Goal: Transaction & Acquisition: Purchase product/service

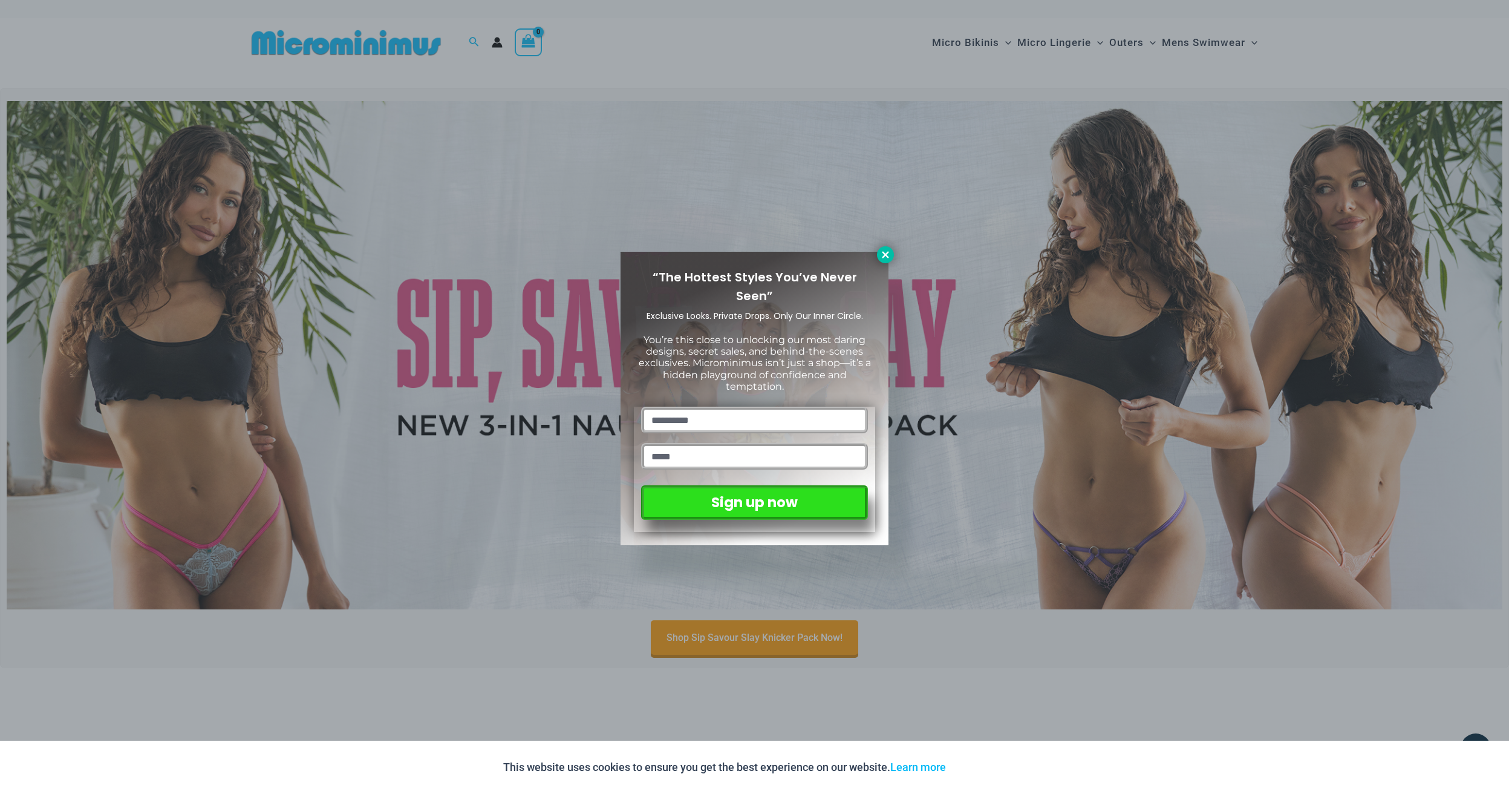
click at [885, 255] on icon at bounding box center [885, 254] width 7 height 7
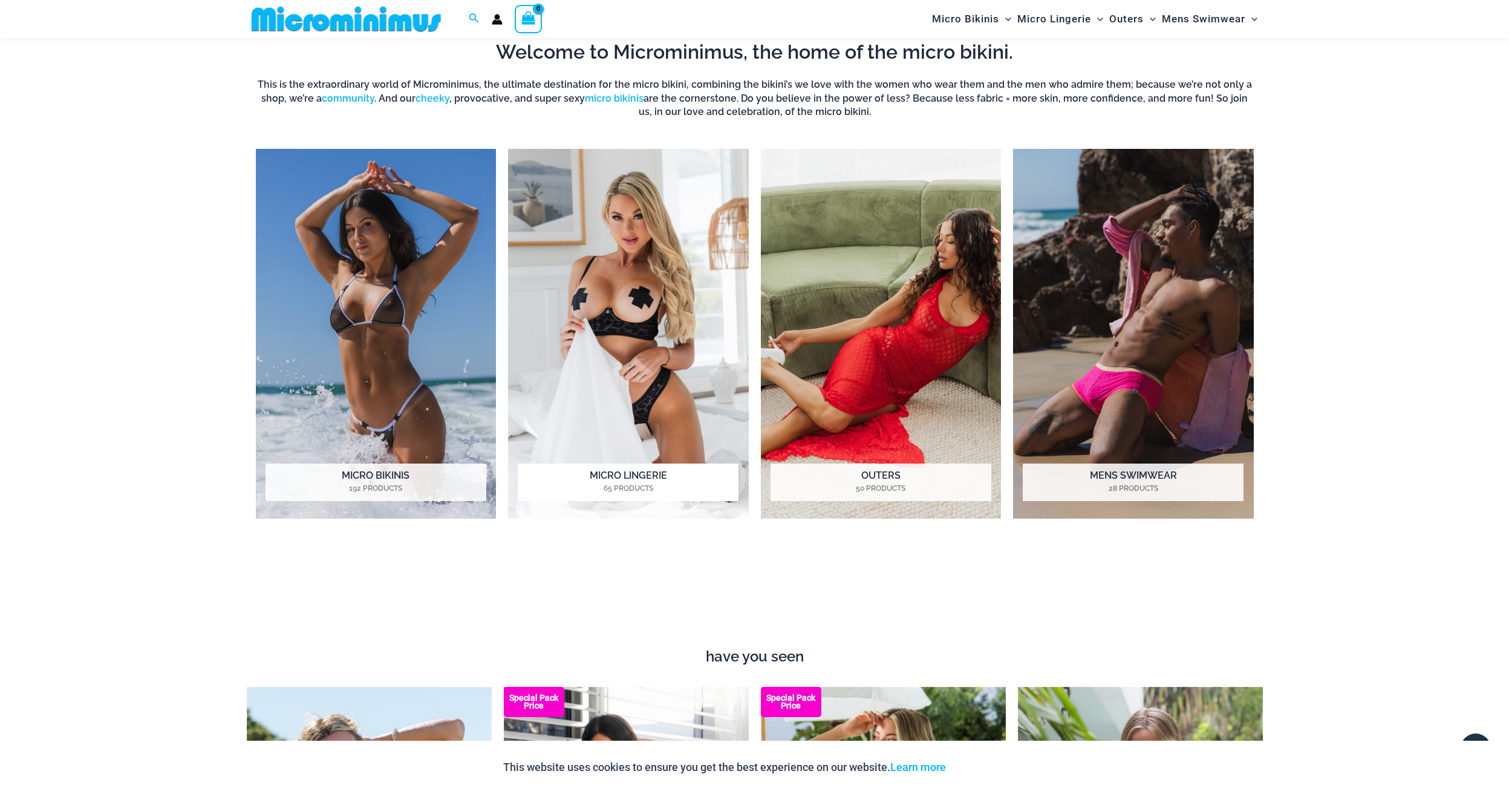
scroll to position [691, 0]
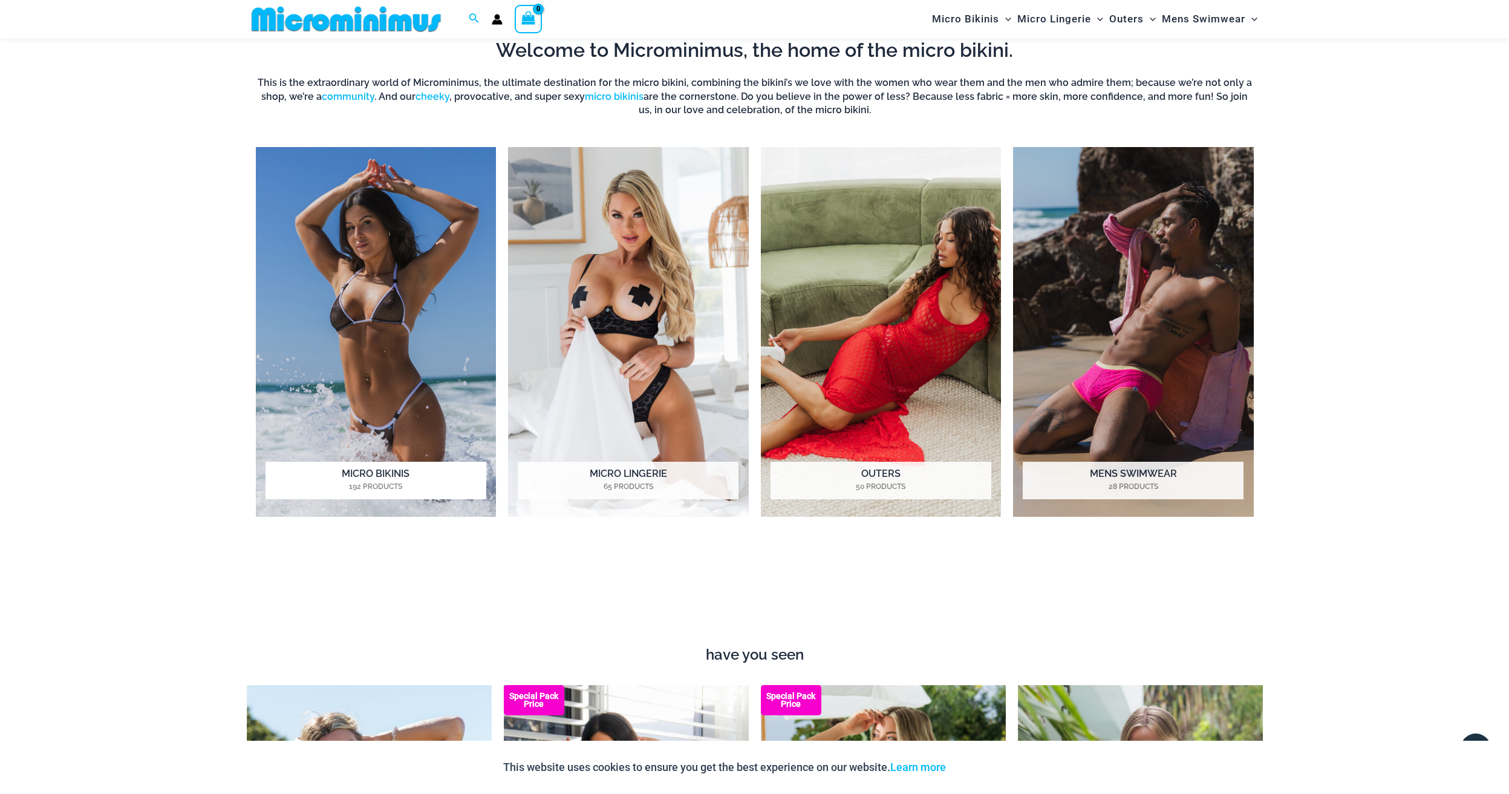
click at [377, 306] on img "Visit product category Micro Bikinis" at bounding box center [376, 332] width 241 height 370
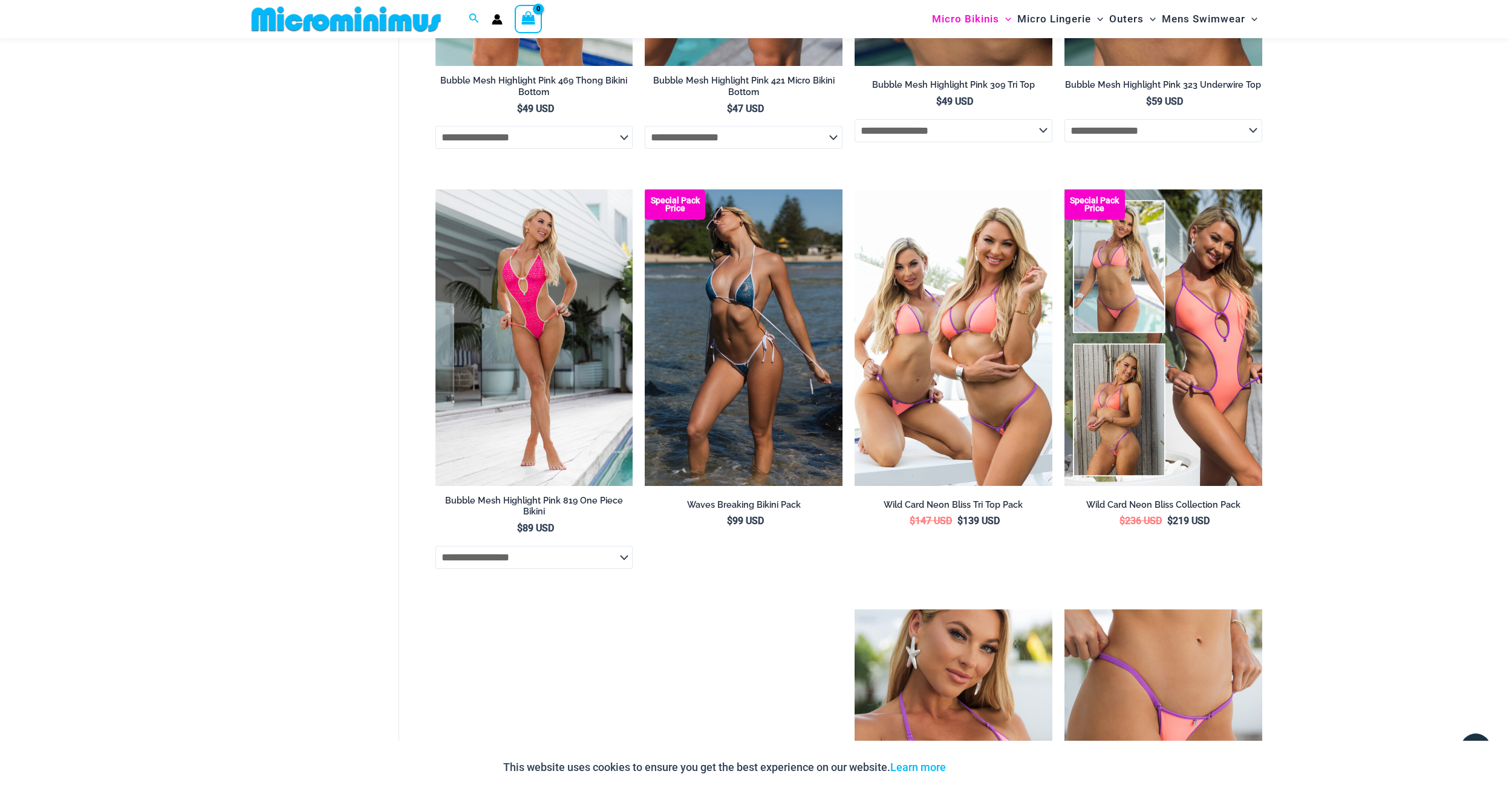
scroll to position [2293, 0]
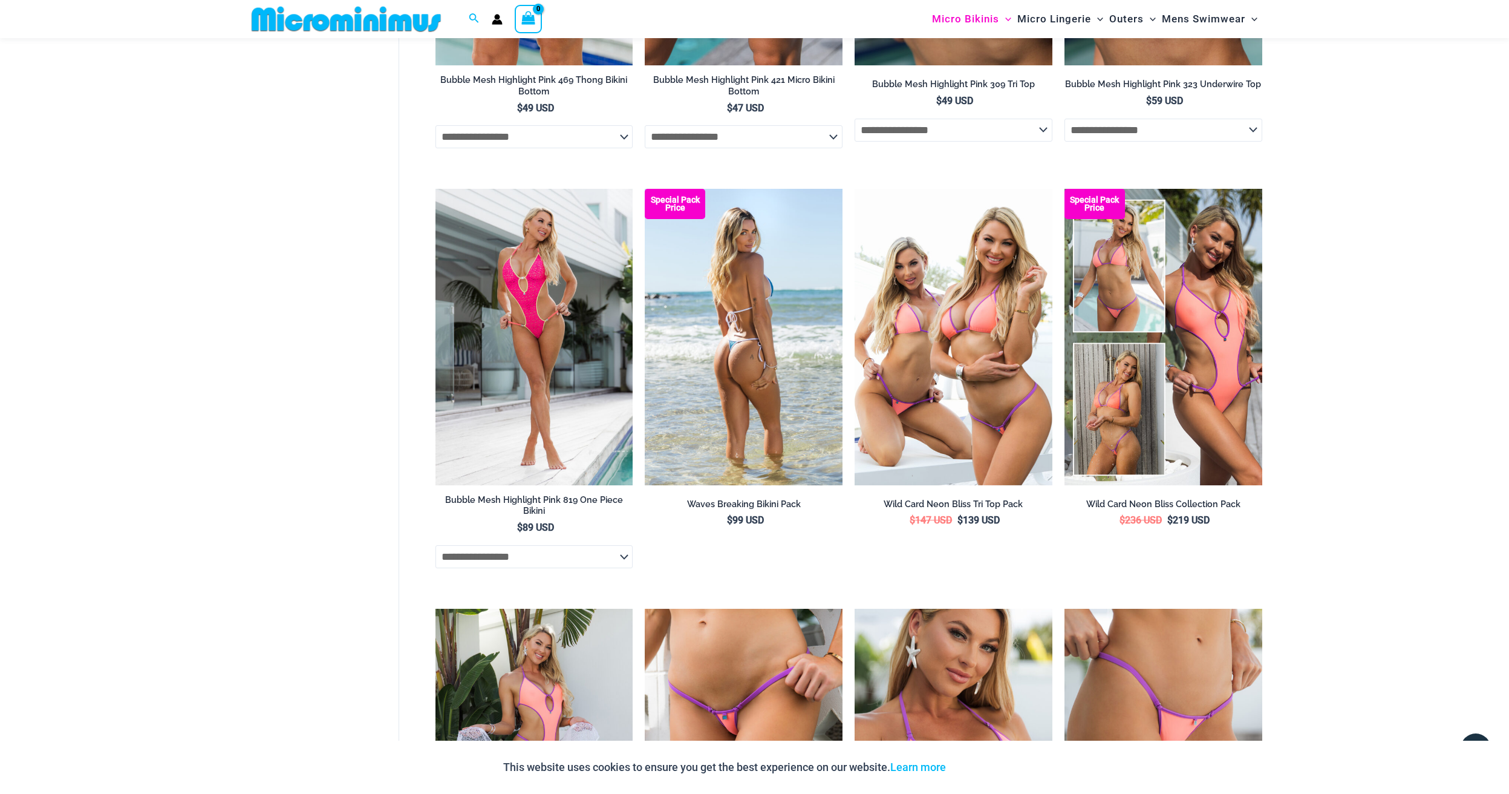
click at [755, 382] on img at bounding box center [744, 337] width 198 height 296
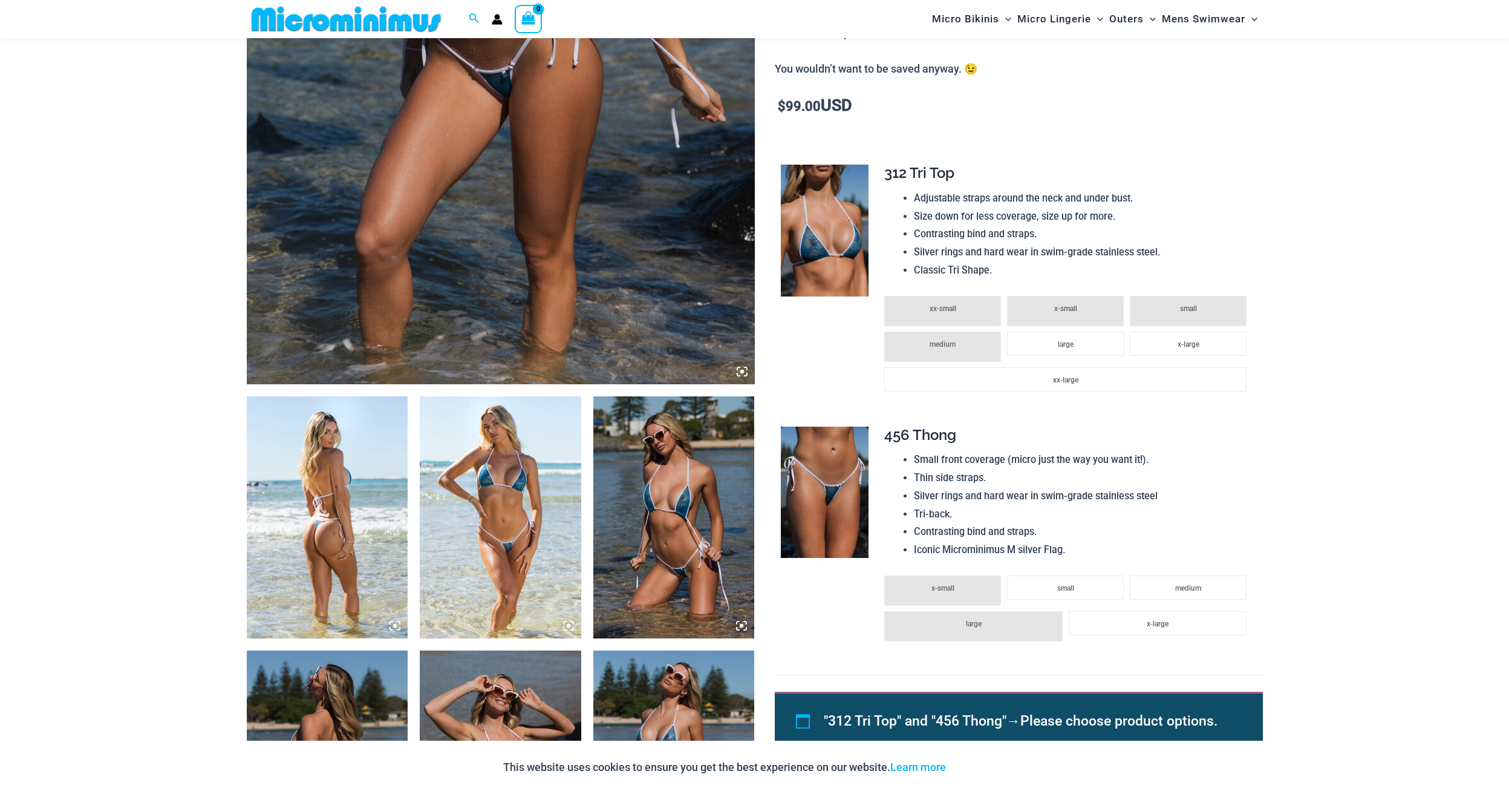
scroll to position [489, 0]
click at [807, 471] on img at bounding box center [825, 491] width 88 height 132
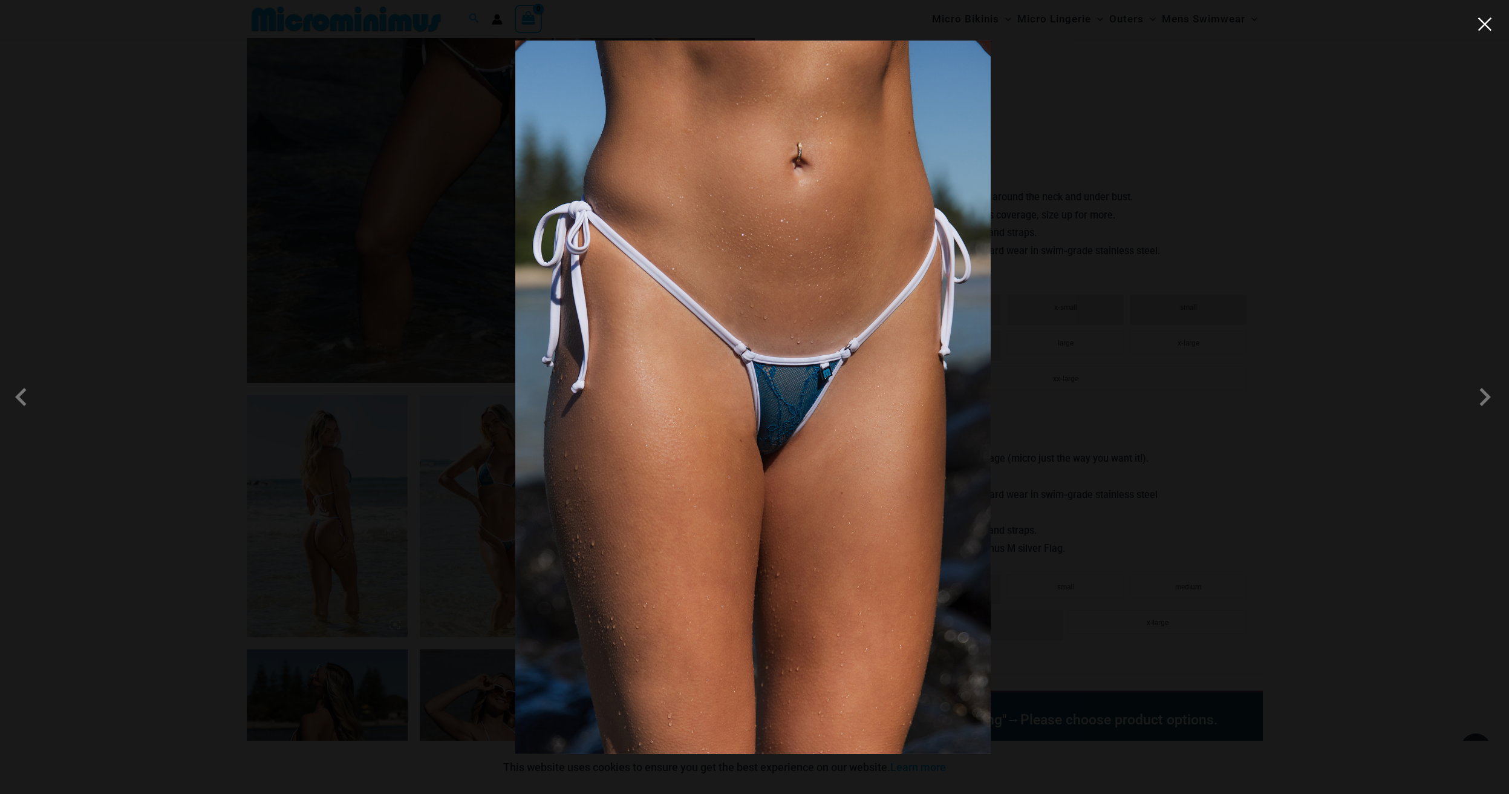
click at [1491, 27] on button "Close" at bounding box center [1485, 24] width 18 height 18
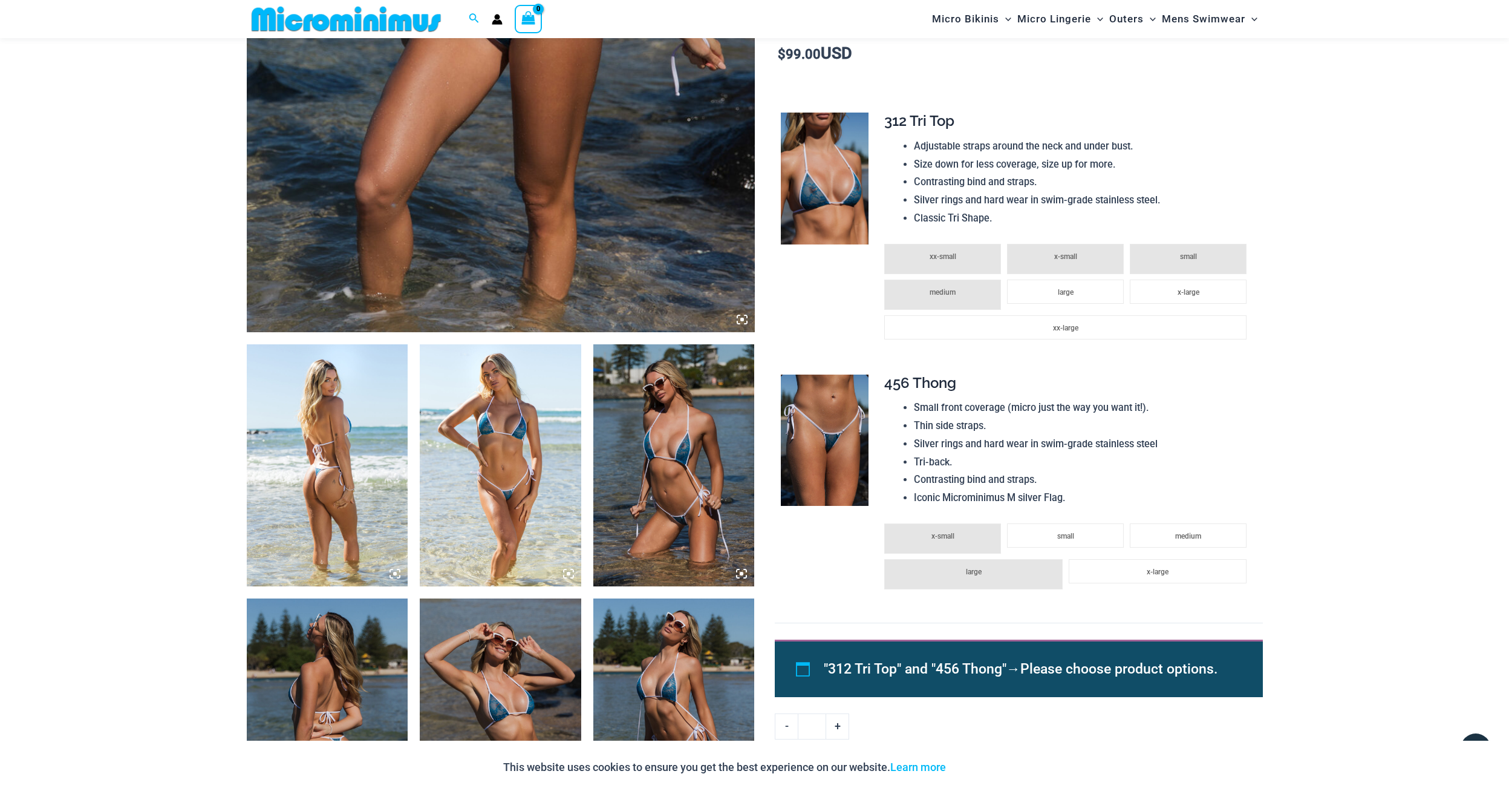
scroll to position [547, 0]
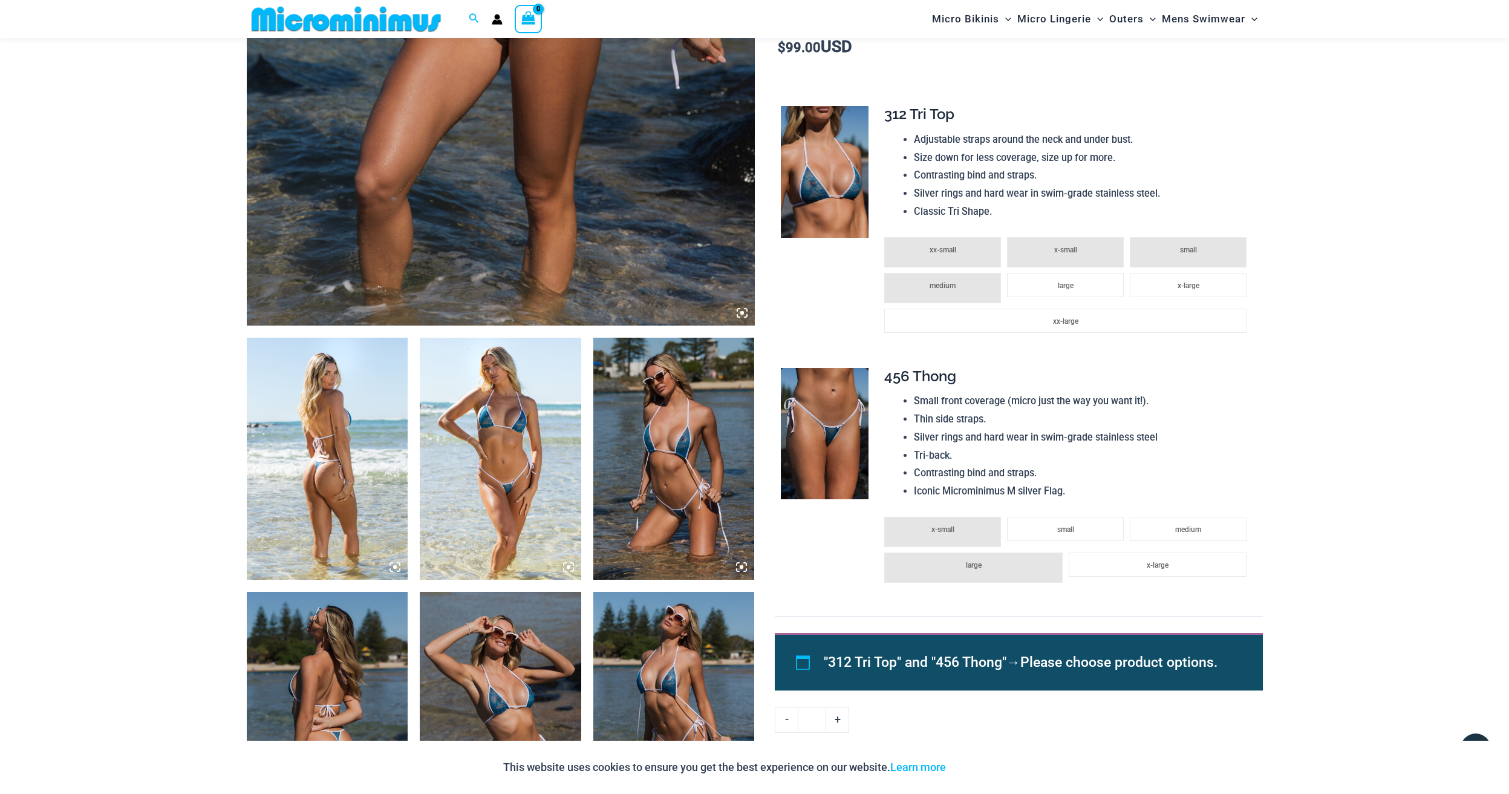
click at [462, 454] on img at bounding box center [501, 459] width 162 height 242
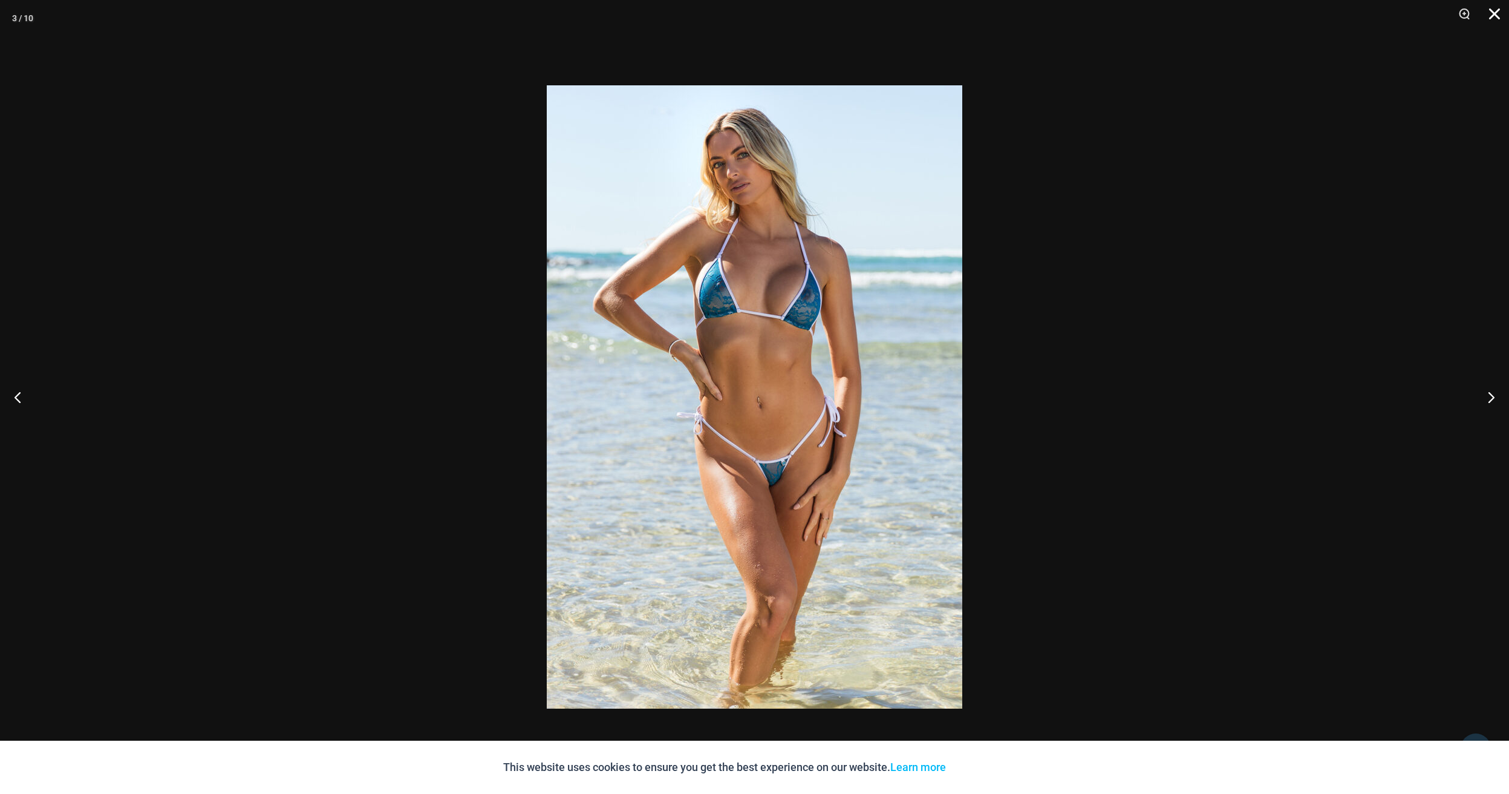
click at [1491, 15] on button "Close" at bounding box center [1491, 18] width 30 height 36
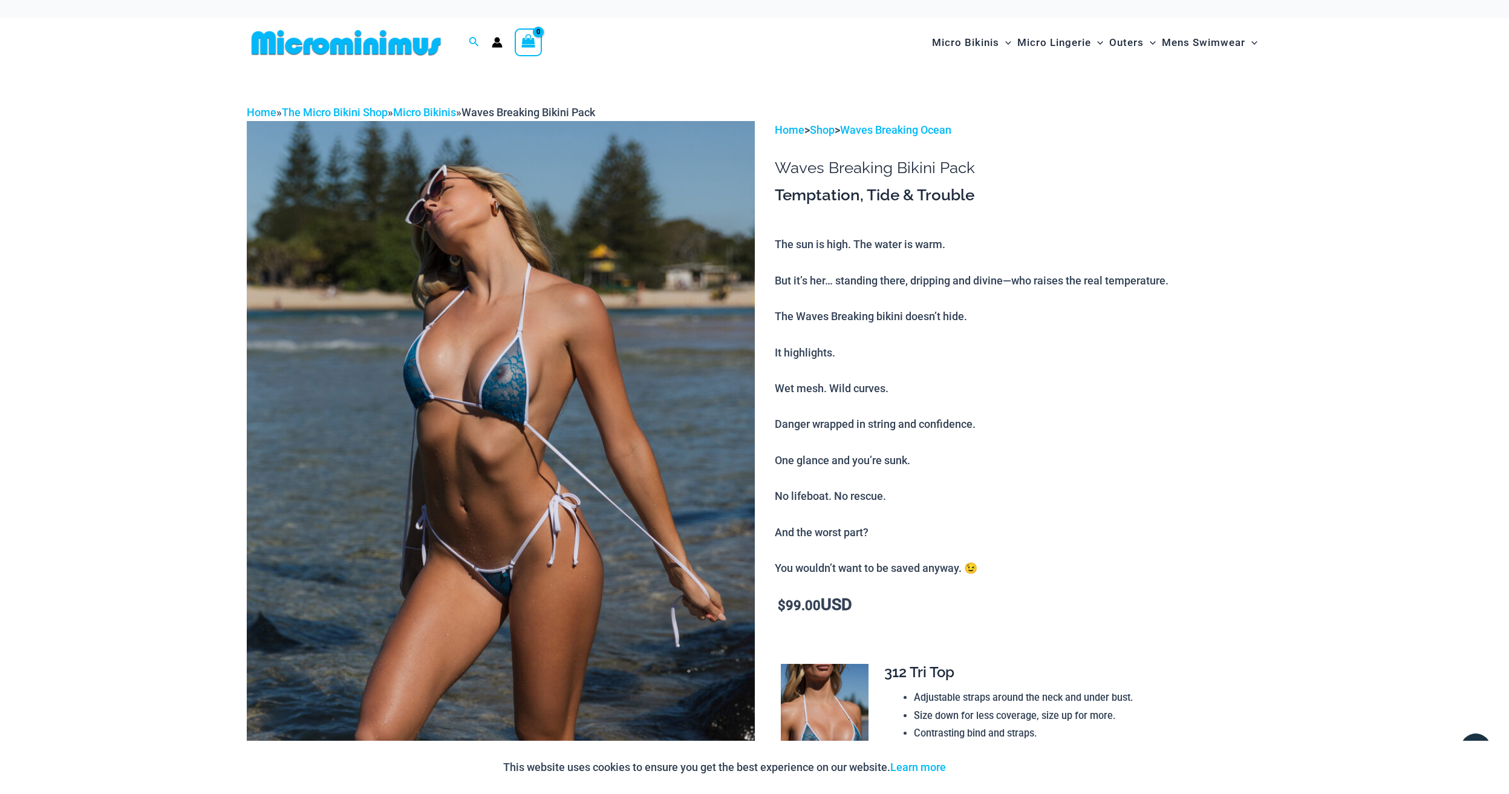
scroll to position [0, 0]
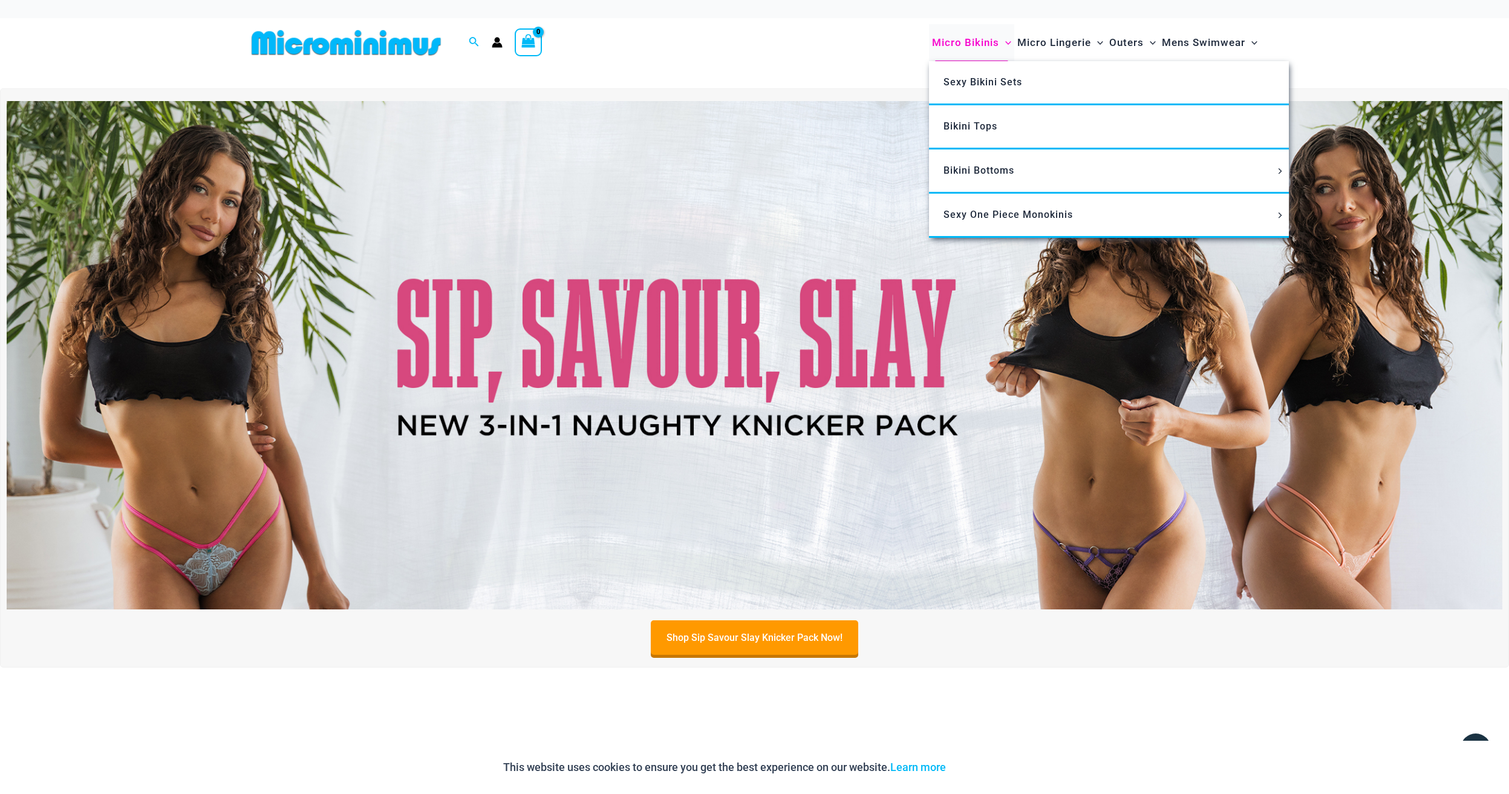
click at [957, 44] on span "Micro Bikinis" at bounding box center [965, 42] width 67 height 31
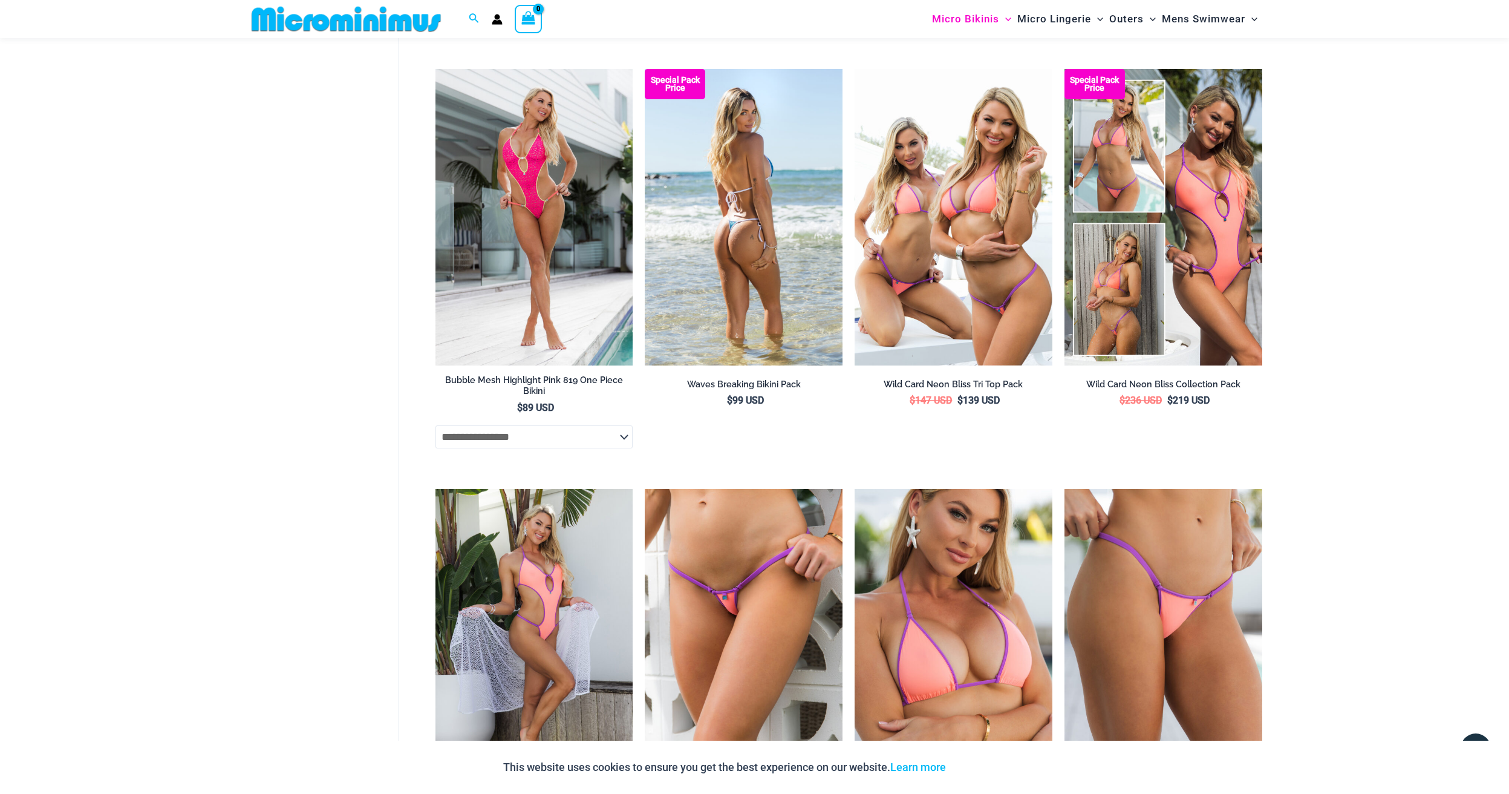
scroll to position [2428, 0]
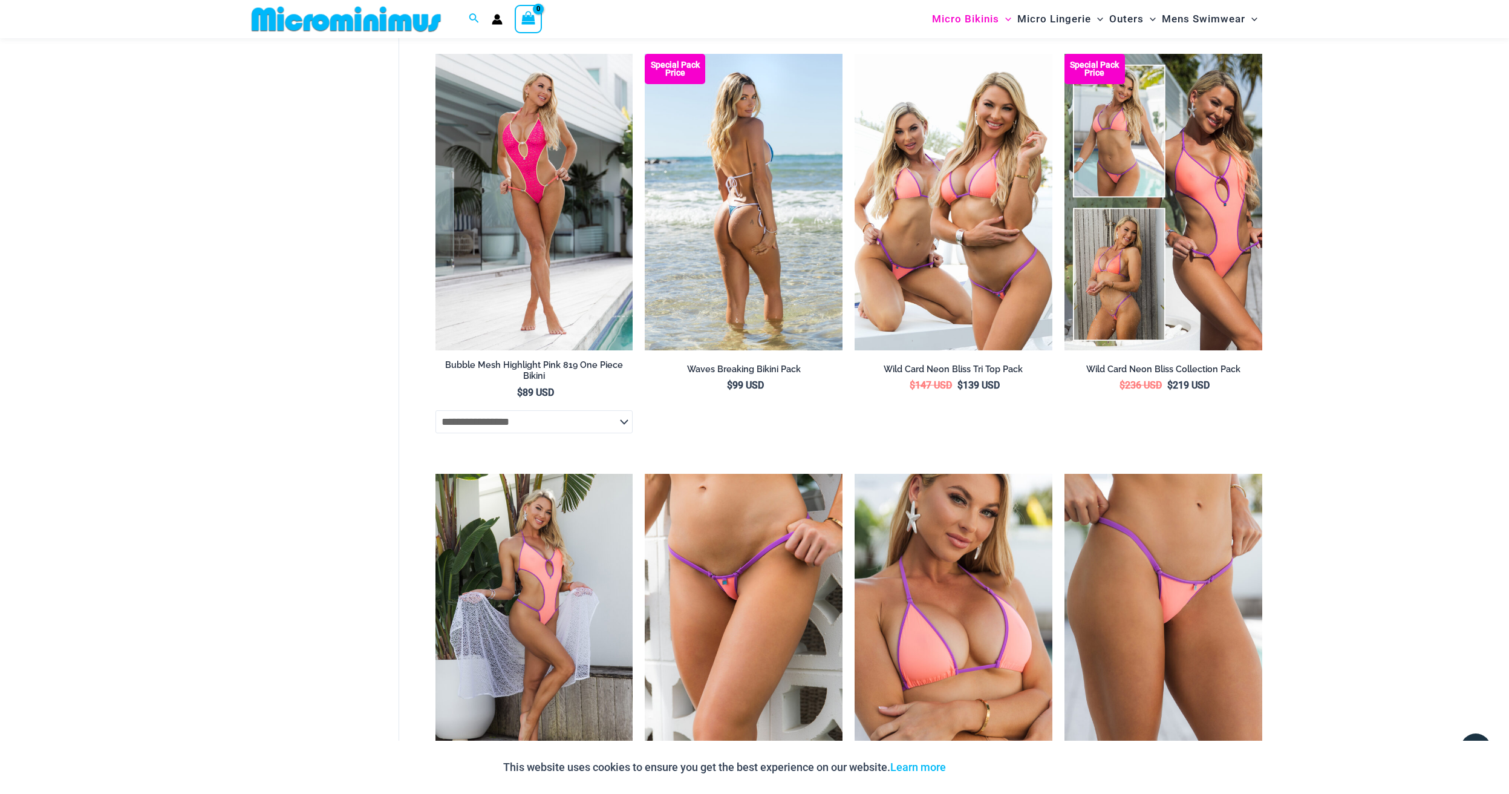
click at [698, 198] on img at bounding box center [744, 202] width 198 height 296
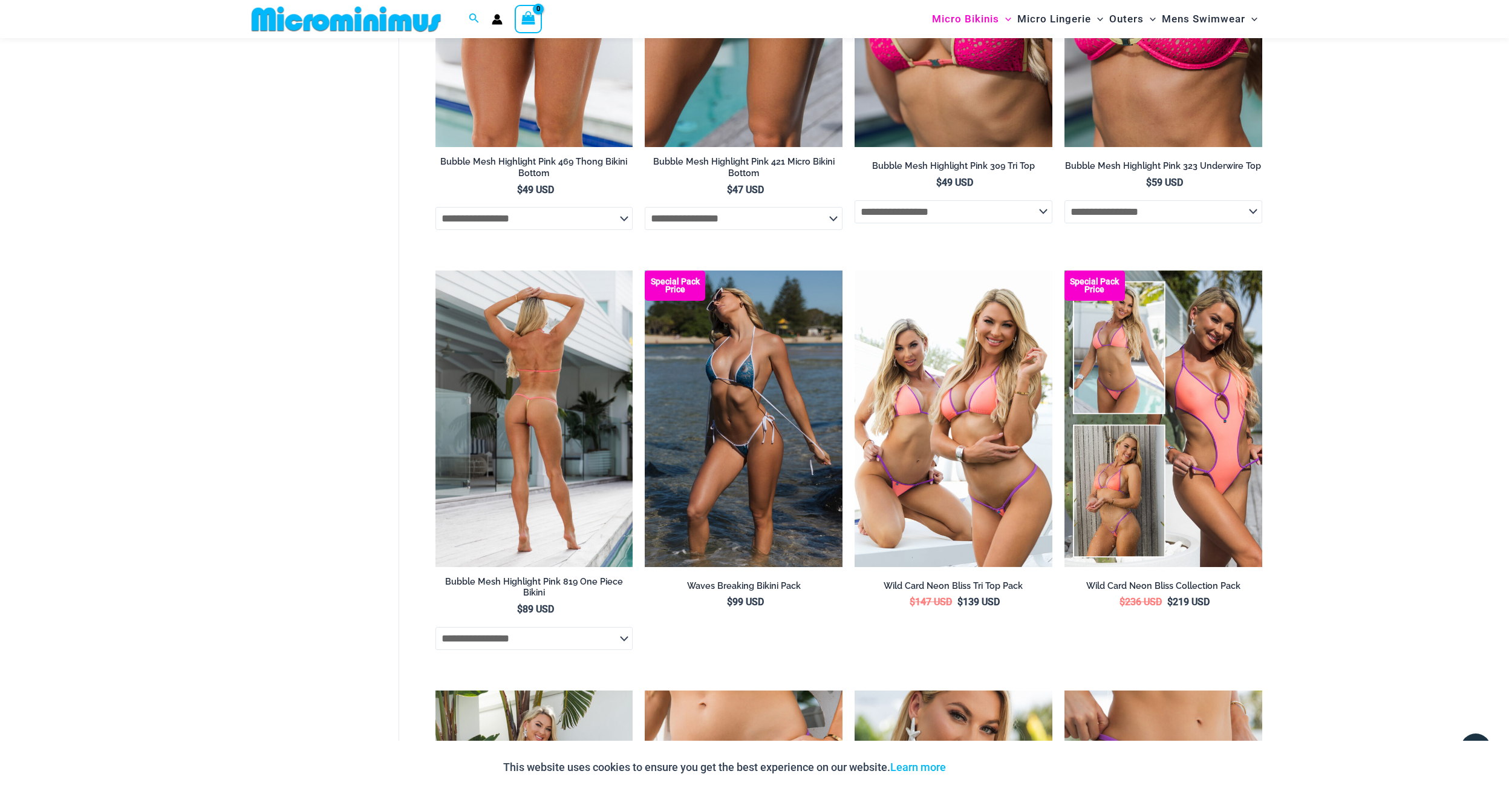
scroll to position [2209, 0]
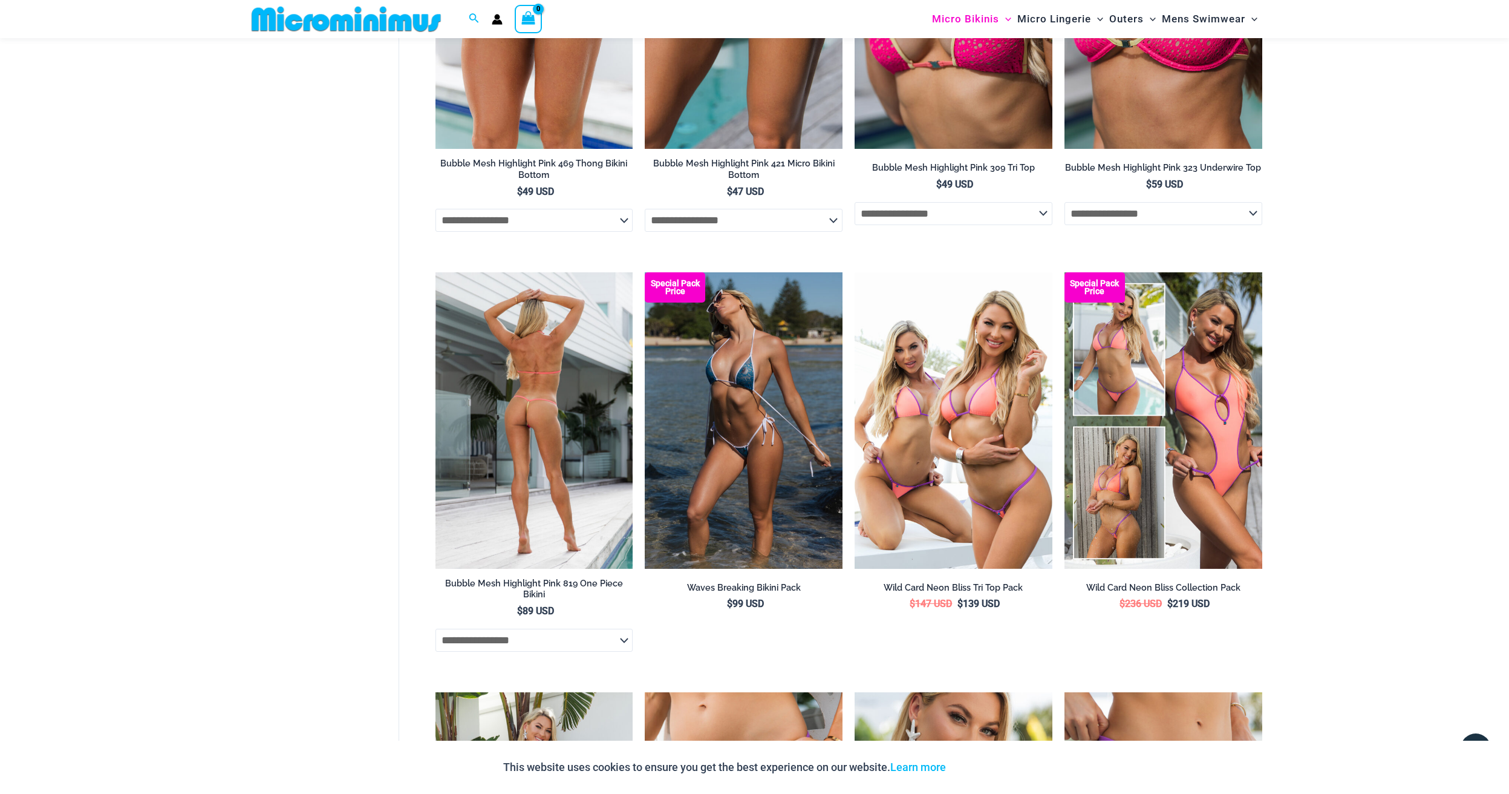
click at [534, 378] on img at bounding box center [535, 420] width 198 height 296
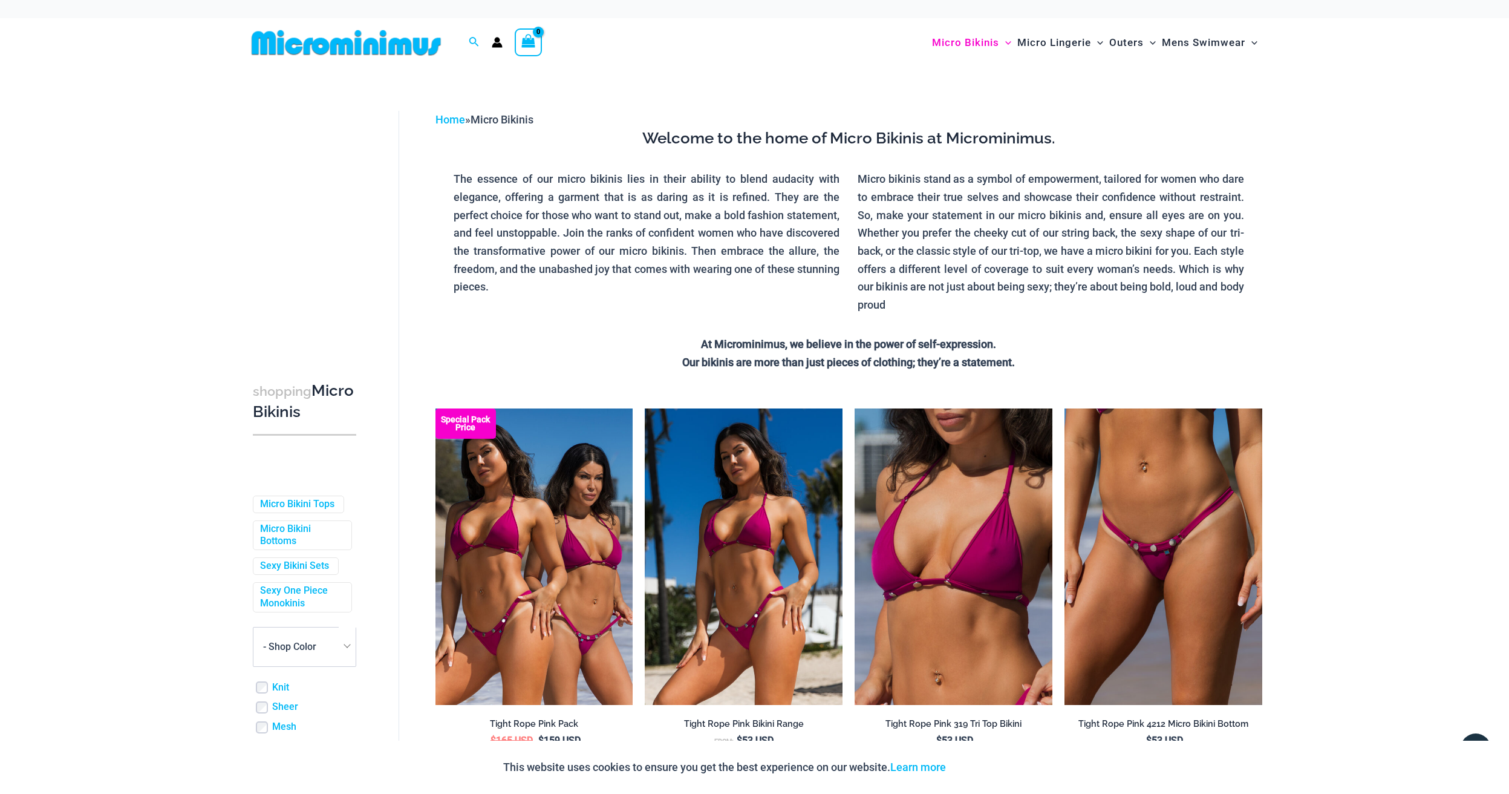
scroll to position [0, 0]
click at [474, 38] on icon "Search icon link" at bounding box center [474, 42] width 10 height 10
type input "**********"
click button "Search" at bounding box center [0, 0] width 0 height 0
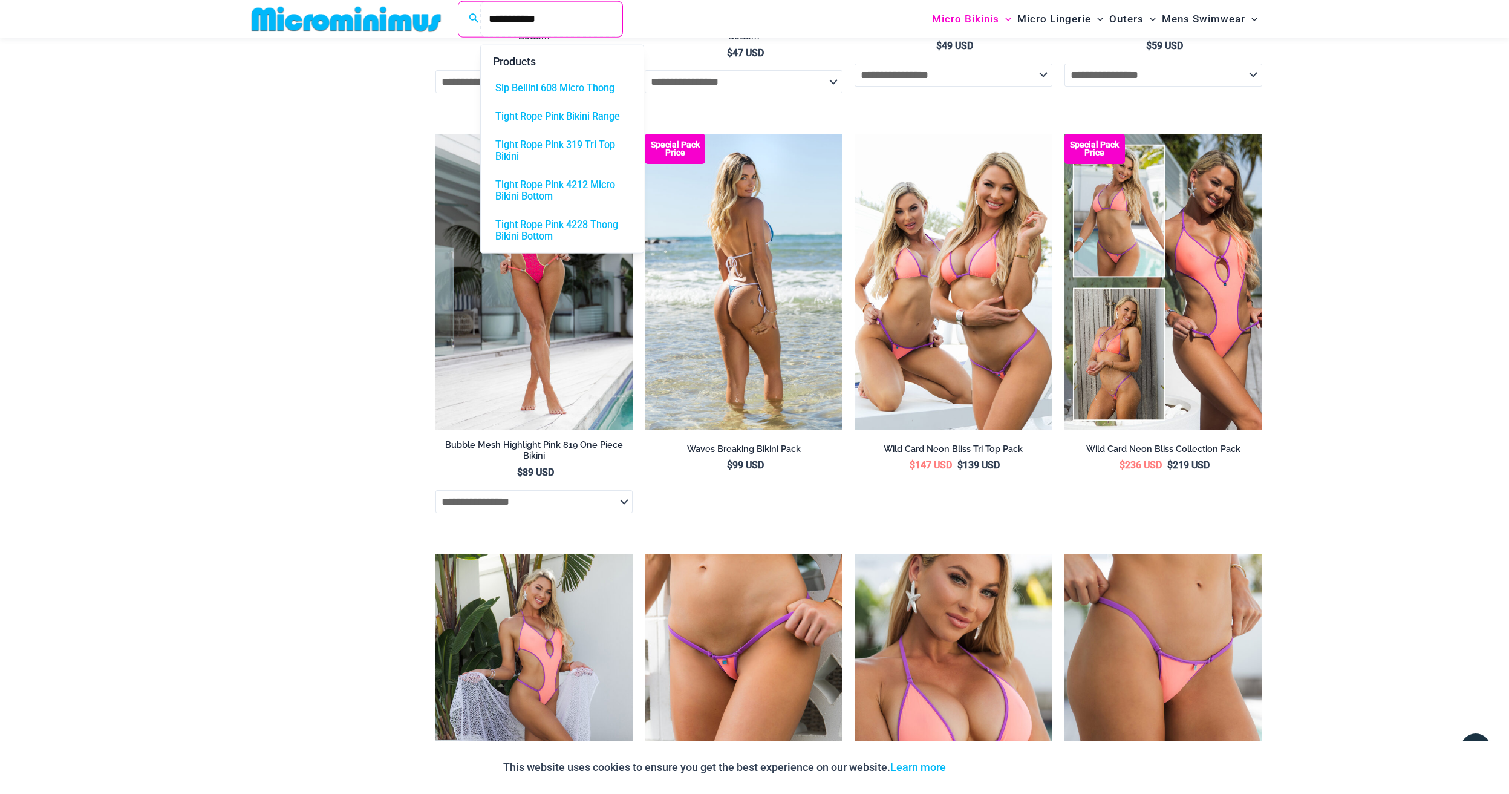
scroll to position [2349, 0]
click at [739, 358] on img at bounding box center [744, 281] width 198 height 296
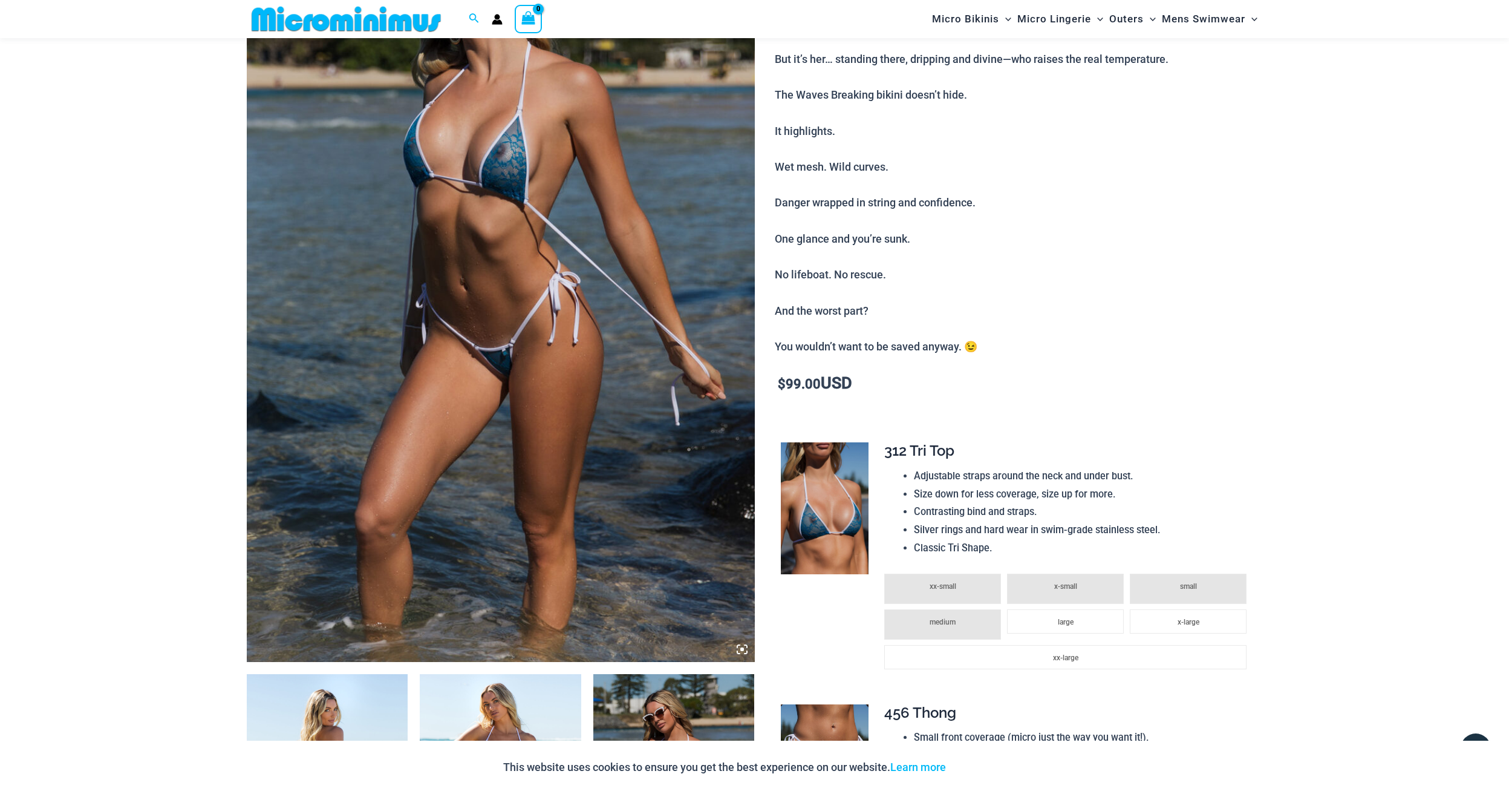
scroll to position [189, 0]
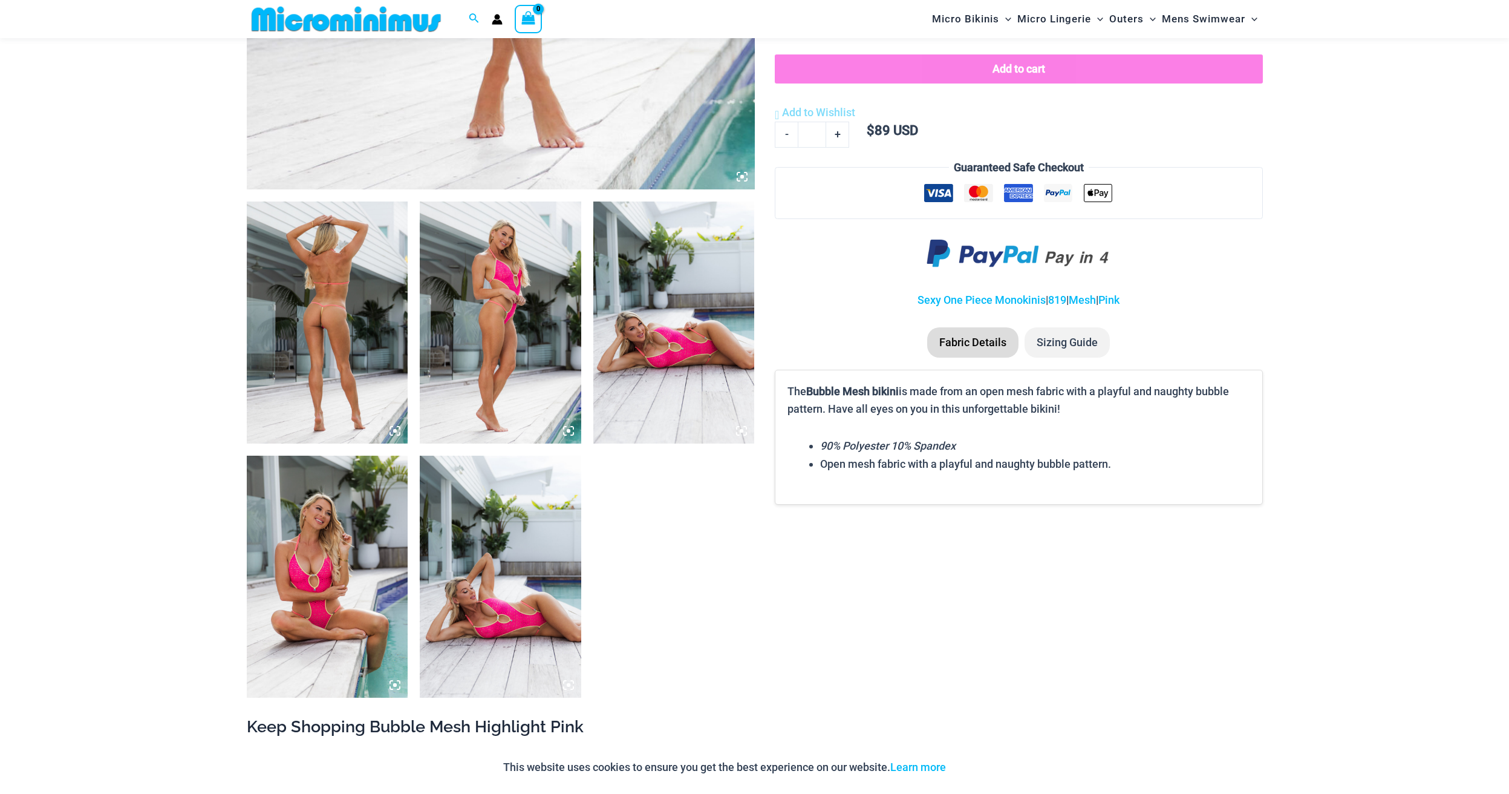
scroll to position [686, 0]
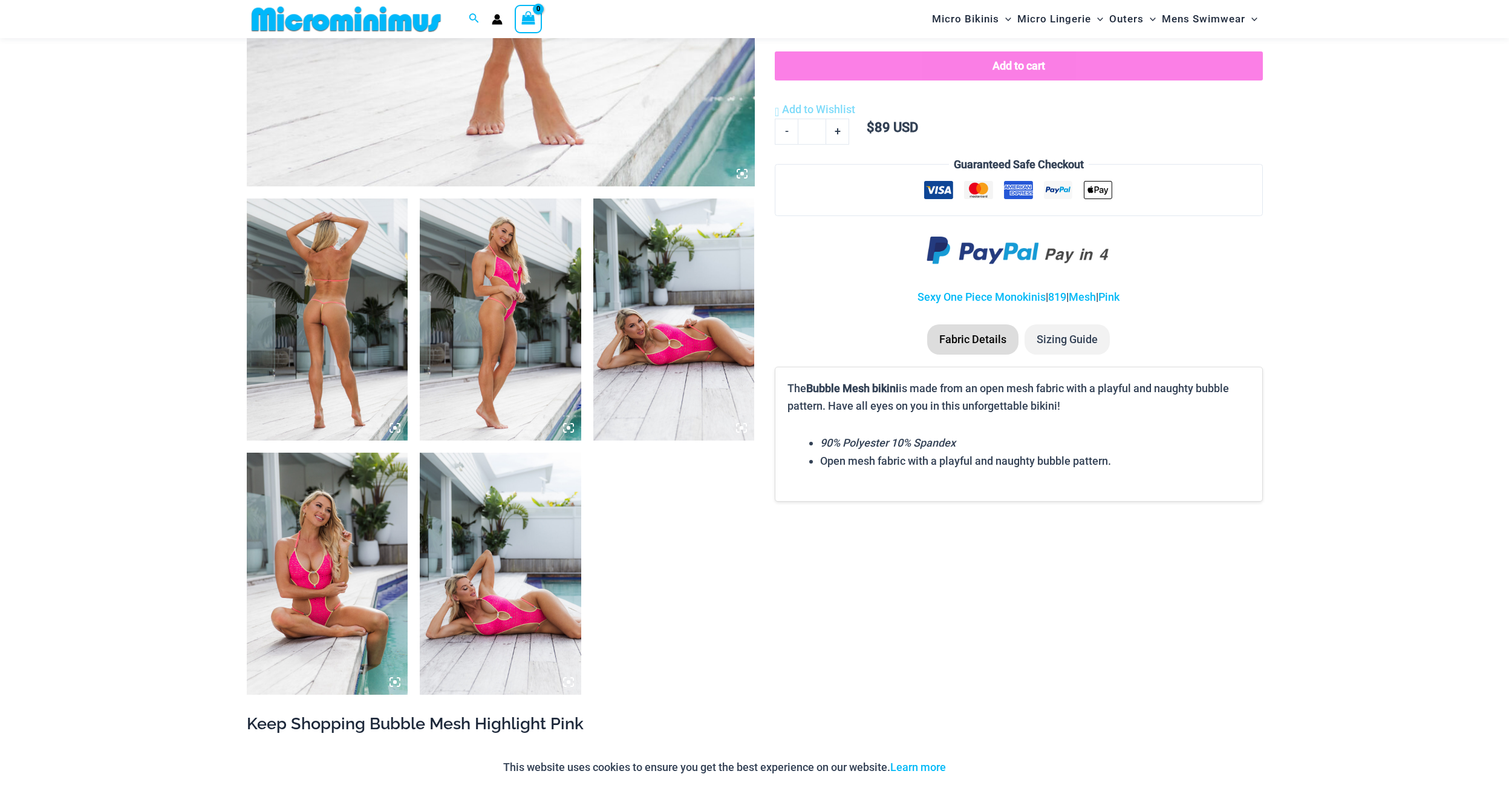
click at [350, 307] on img at bounding box center [328, 319] width 162 height 242
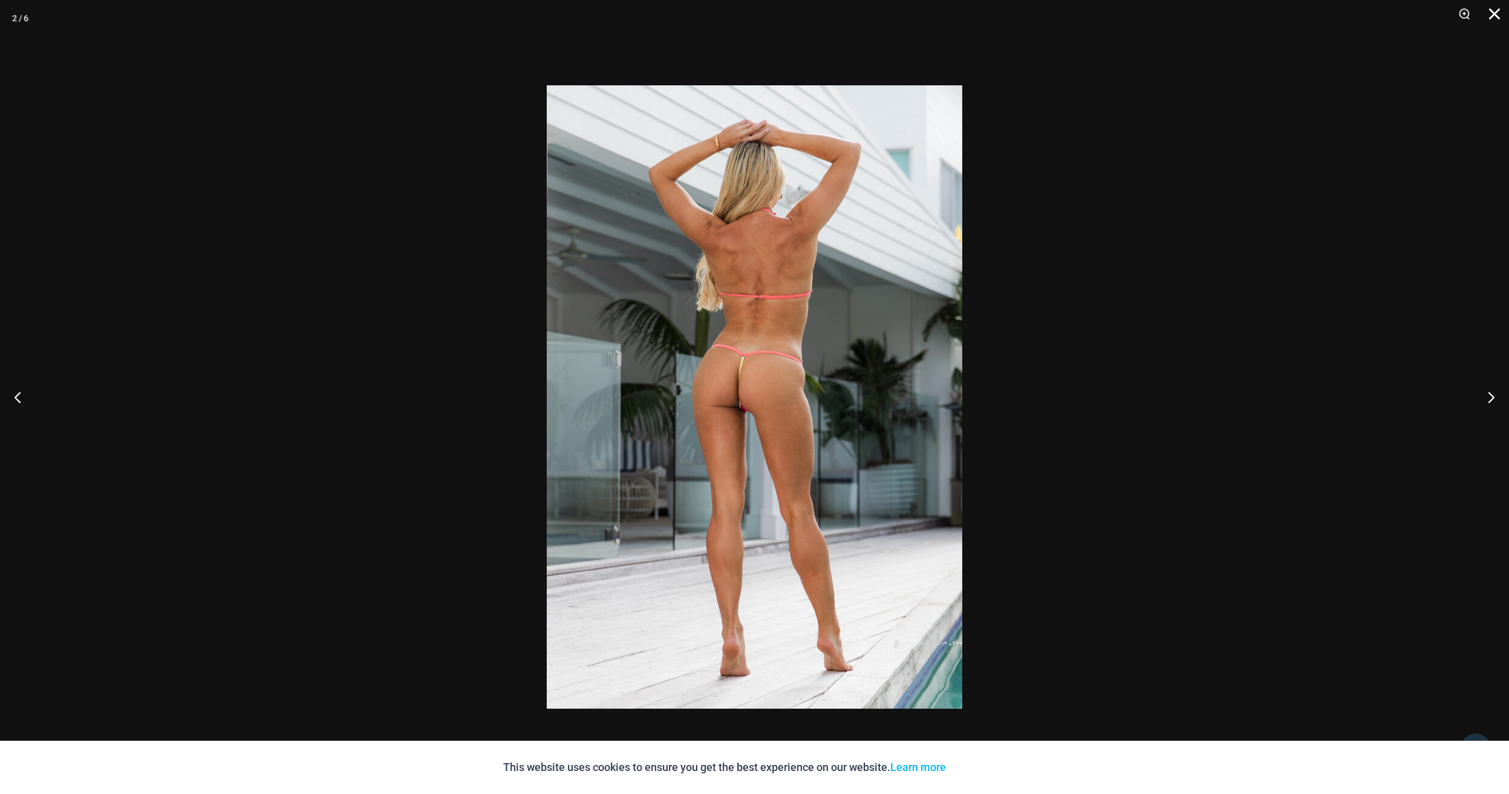
click at [1492, 16] on button "Close" at bounding box center [1491, 18] width 30 height 36
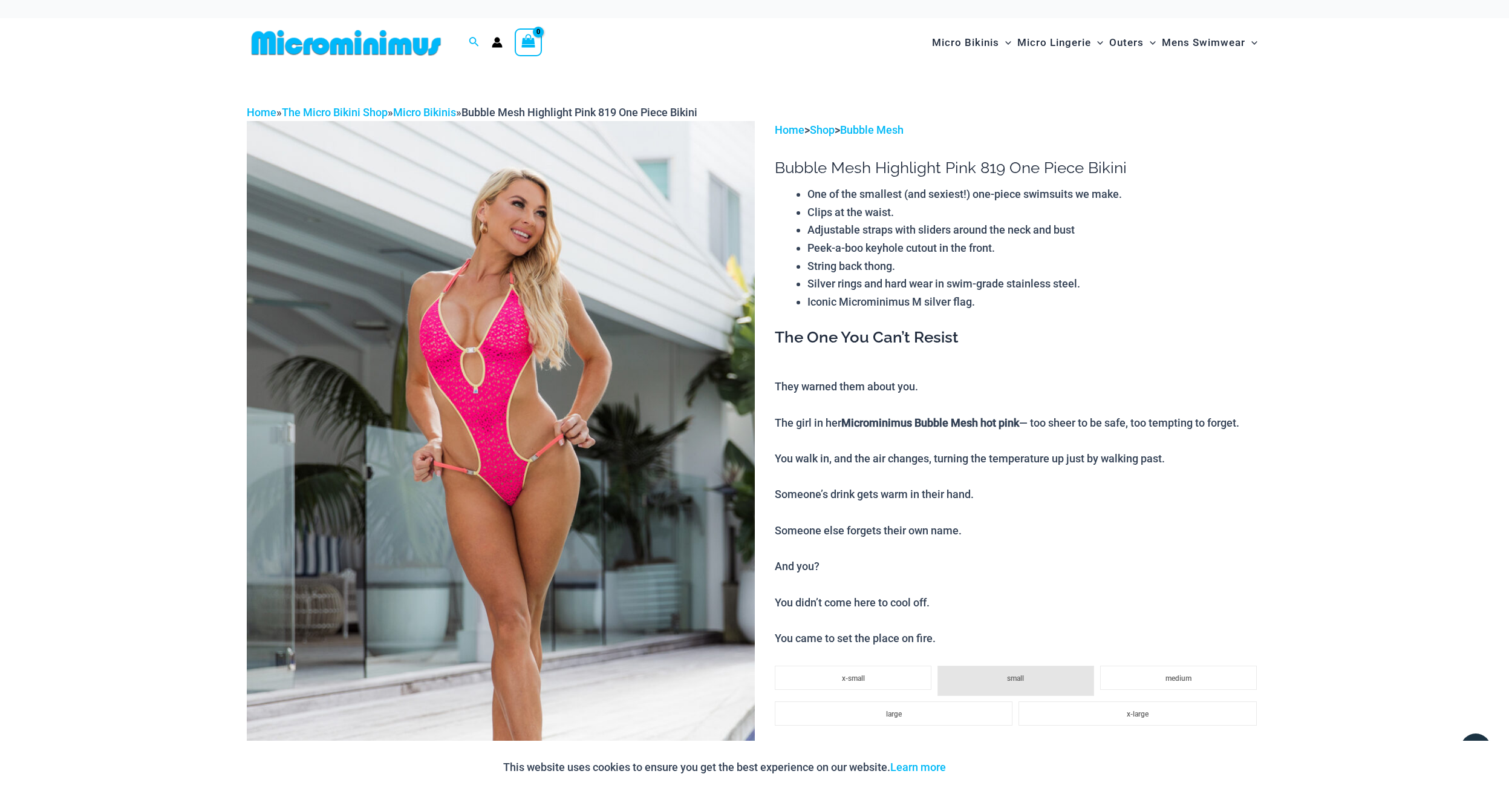
scroll to position [0, 0]
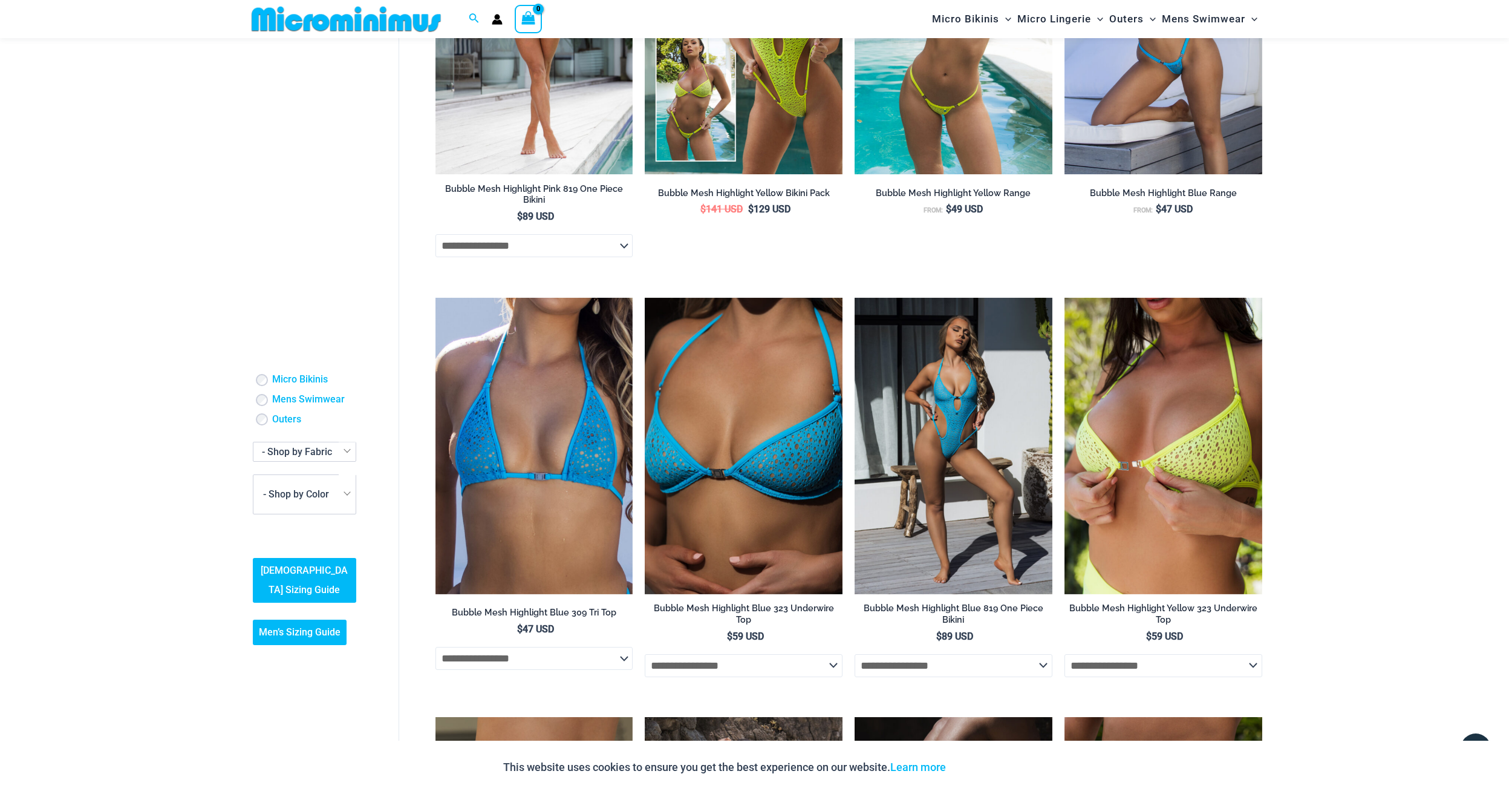
scroll to position [1100, 0]
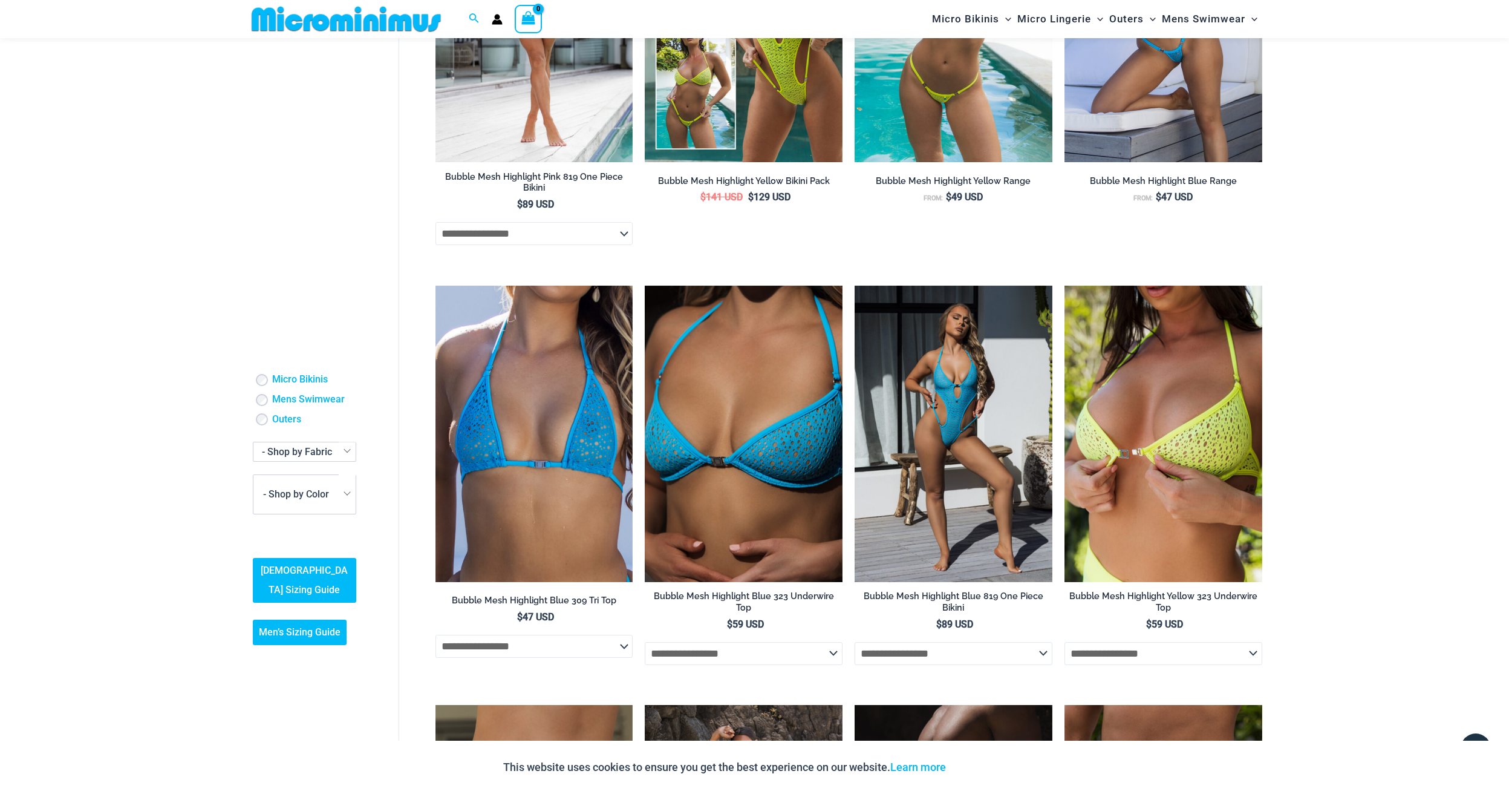
click at [976, 110] on img at bounding box center [954, 14] width 198 height 296
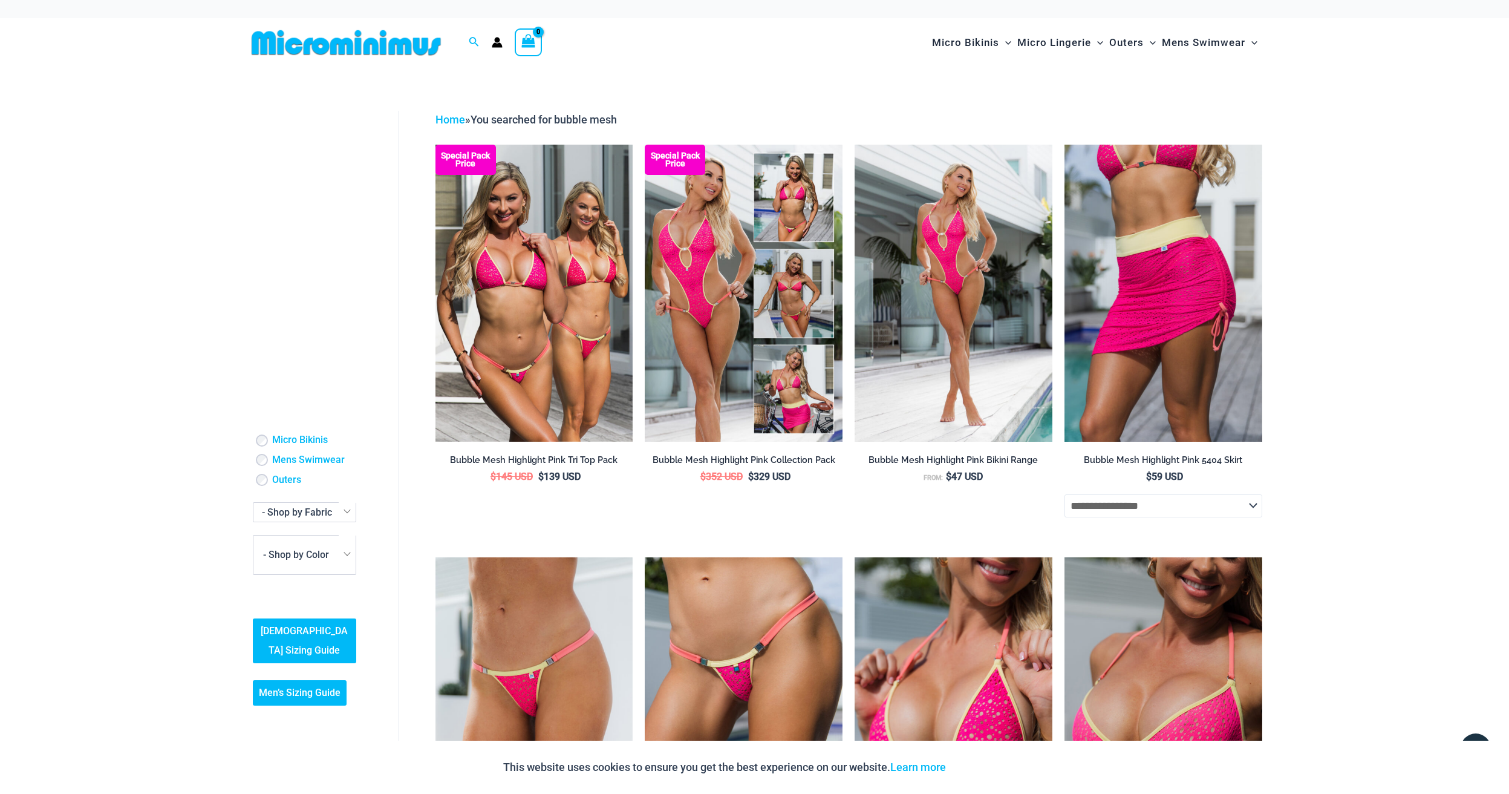
scroll to position [0, 0]
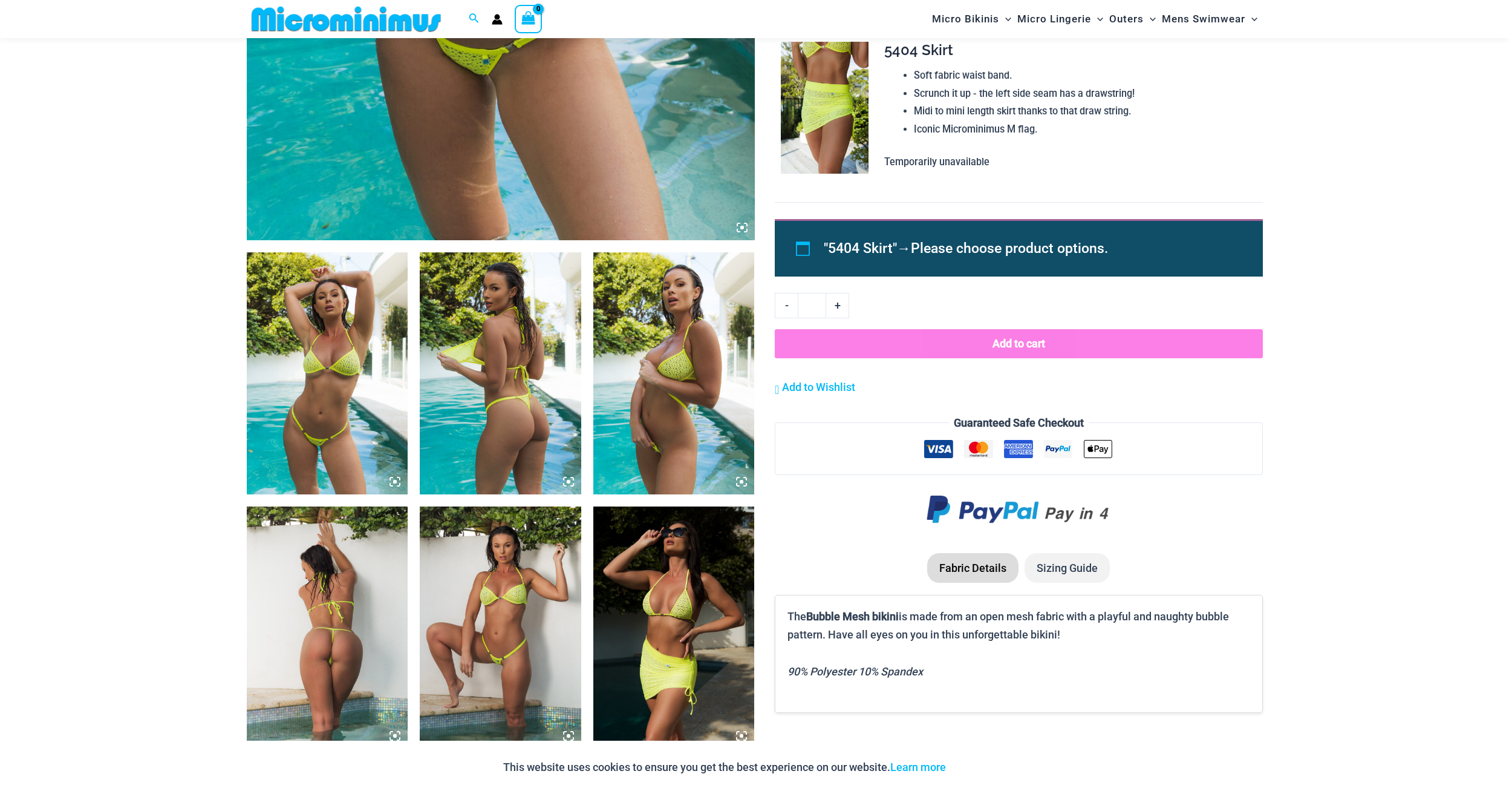
scroll to position [633, 0]
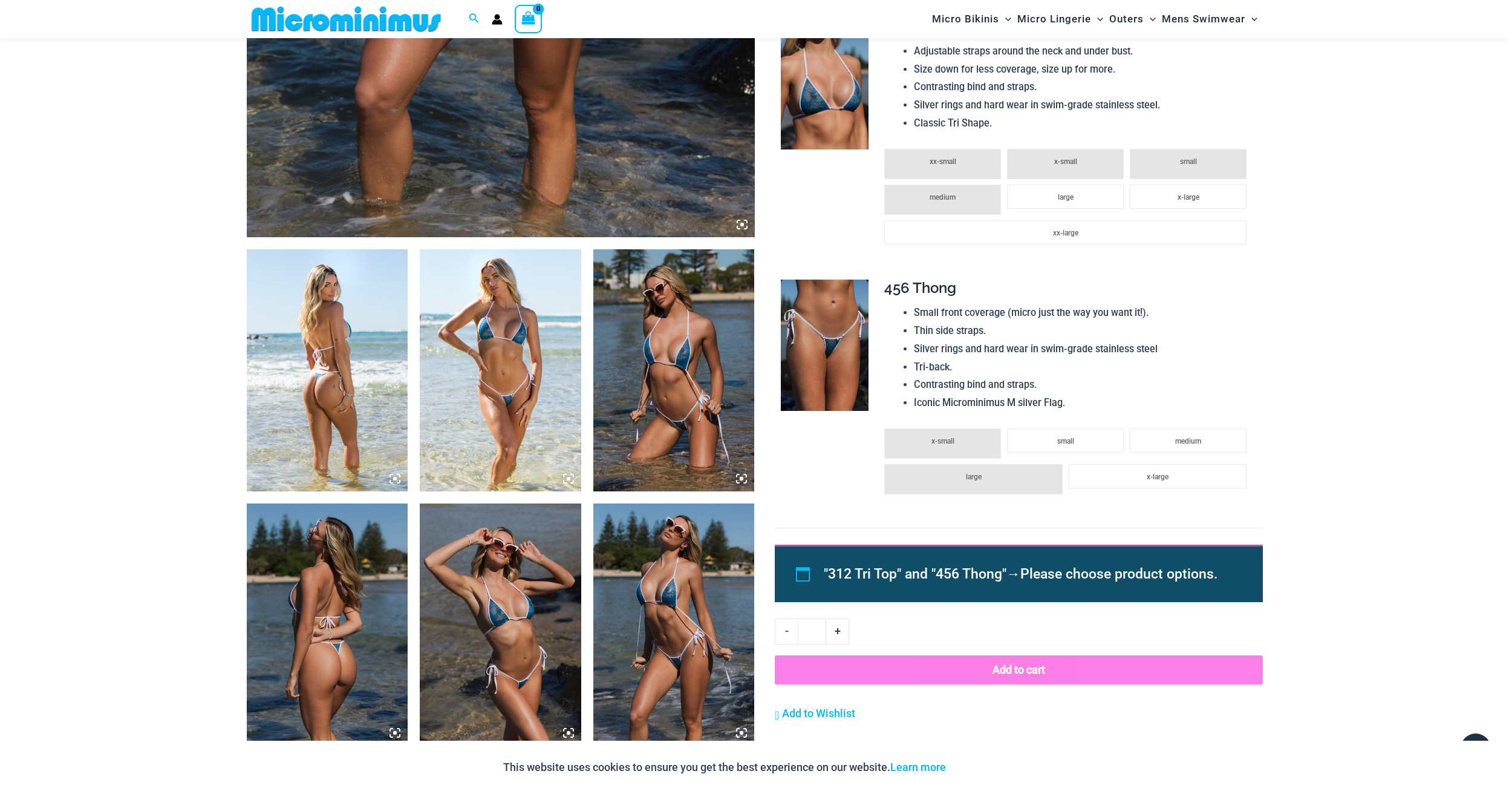
scroll to position [636, 0]
click at [933, 436] on span "x-small" at bounding box center [943, 440] width 23 height 8
click at [1042, 430] on li "small" at bounding box center [1065, 440] width 117 height 24
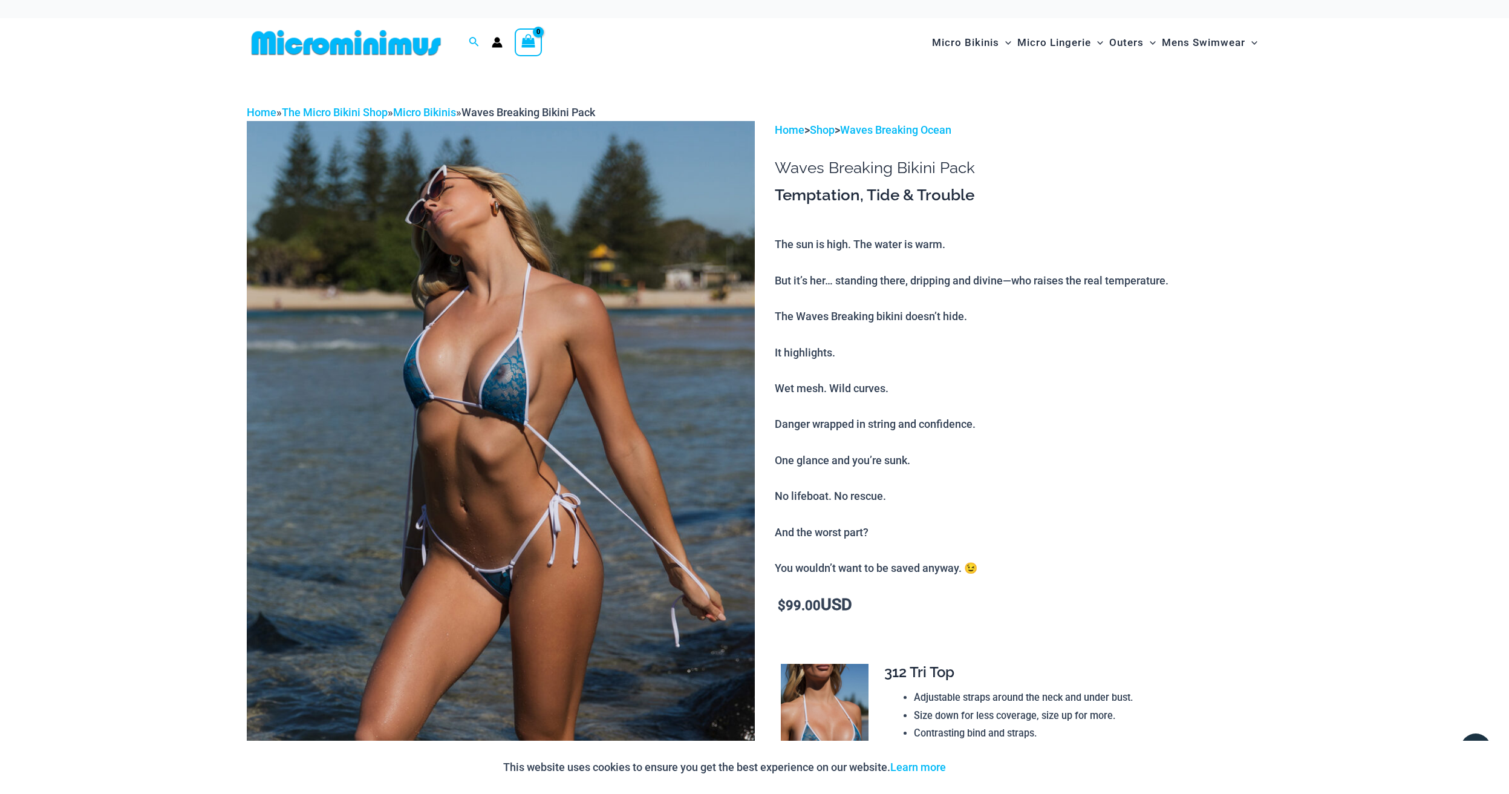
scroll to position [0, 0]
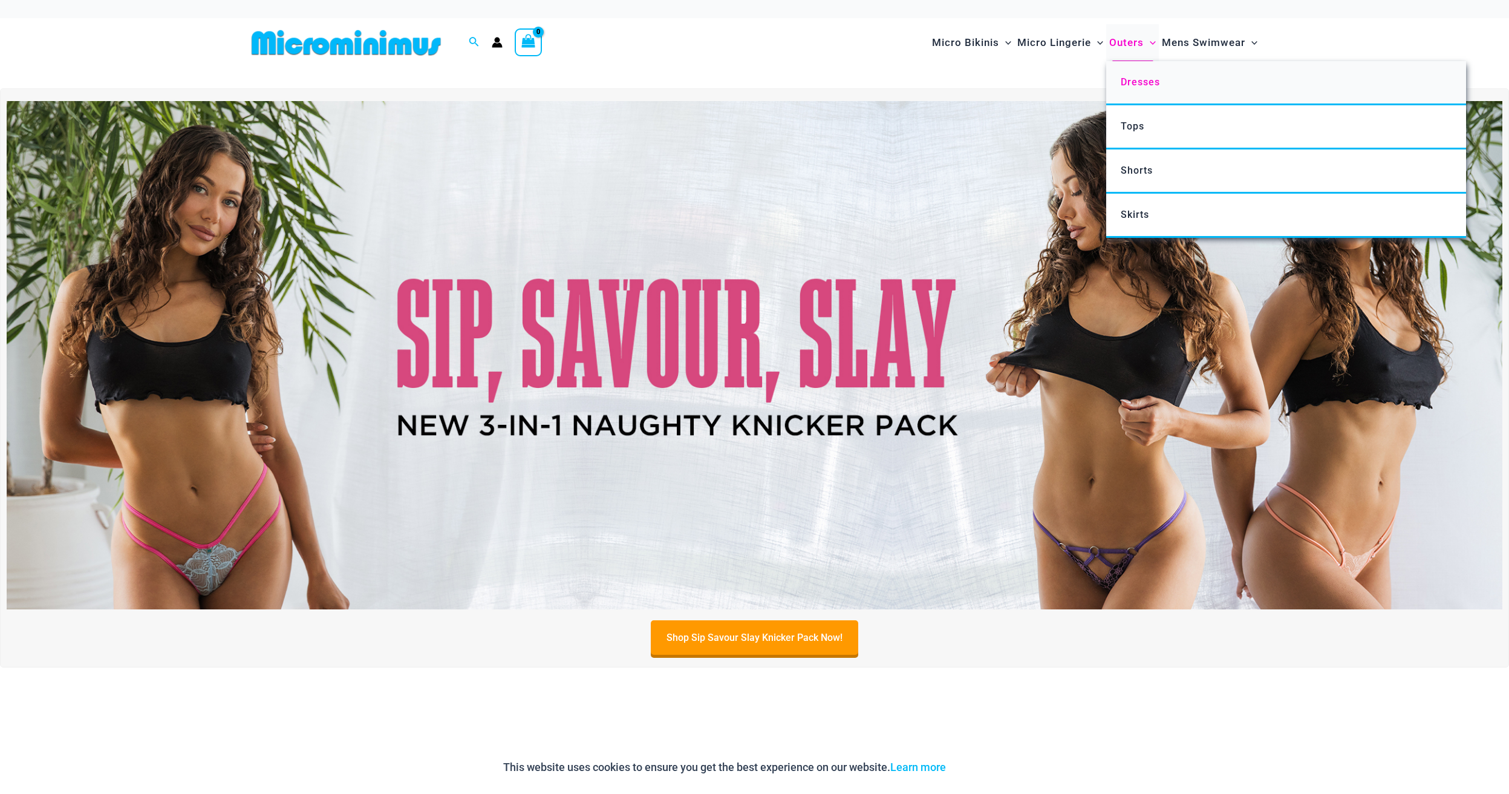
click at [1140, 80] on span "Dresses" at bounding box center [1140, 81] width 39 height 11
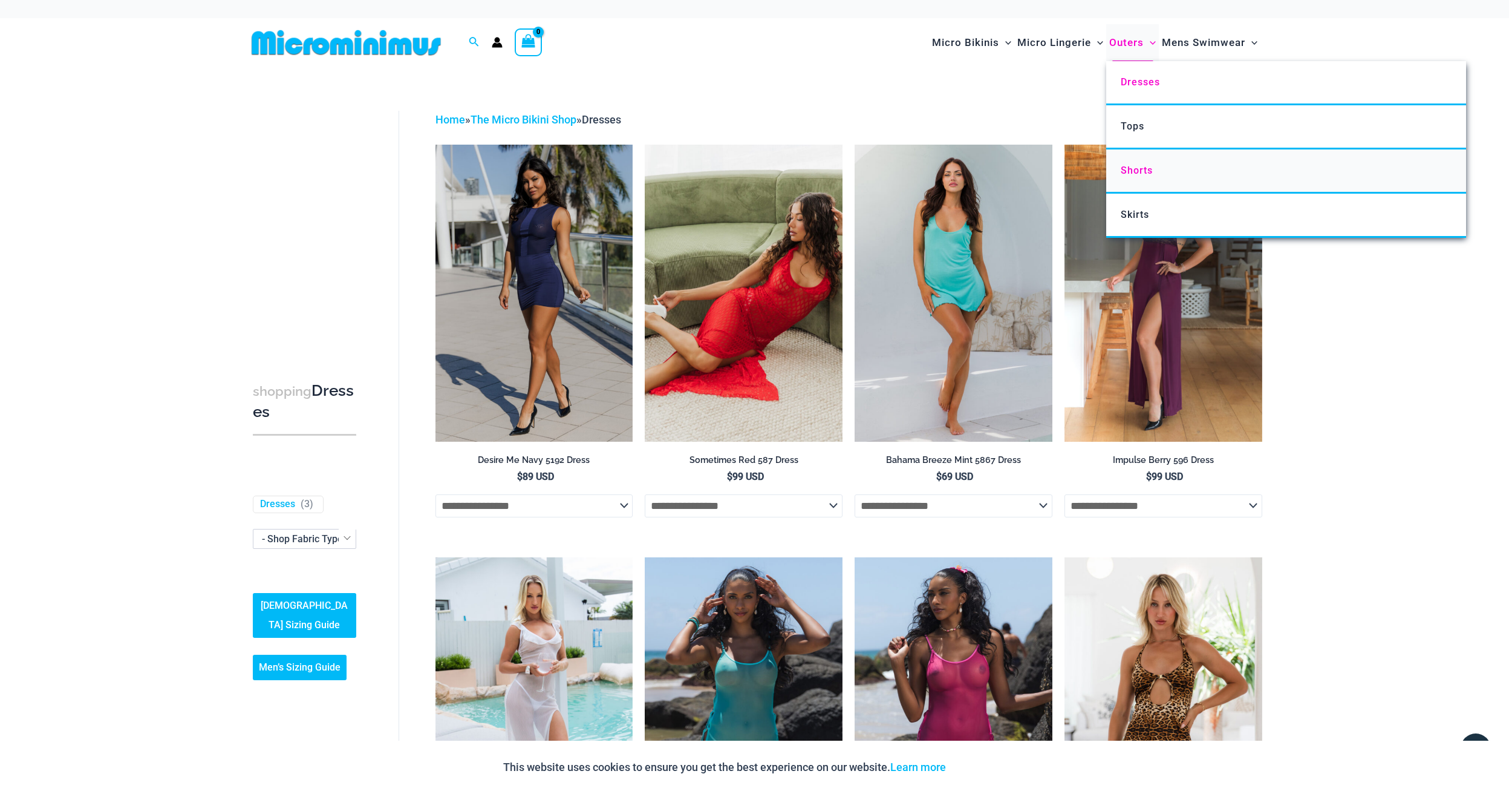
click at [1136, 165] on span "Shorts" at bounding box center [1137, 170] width 32 height 11
